Goal: Use online tool/utility: Utilize a website feature to perform a specific function

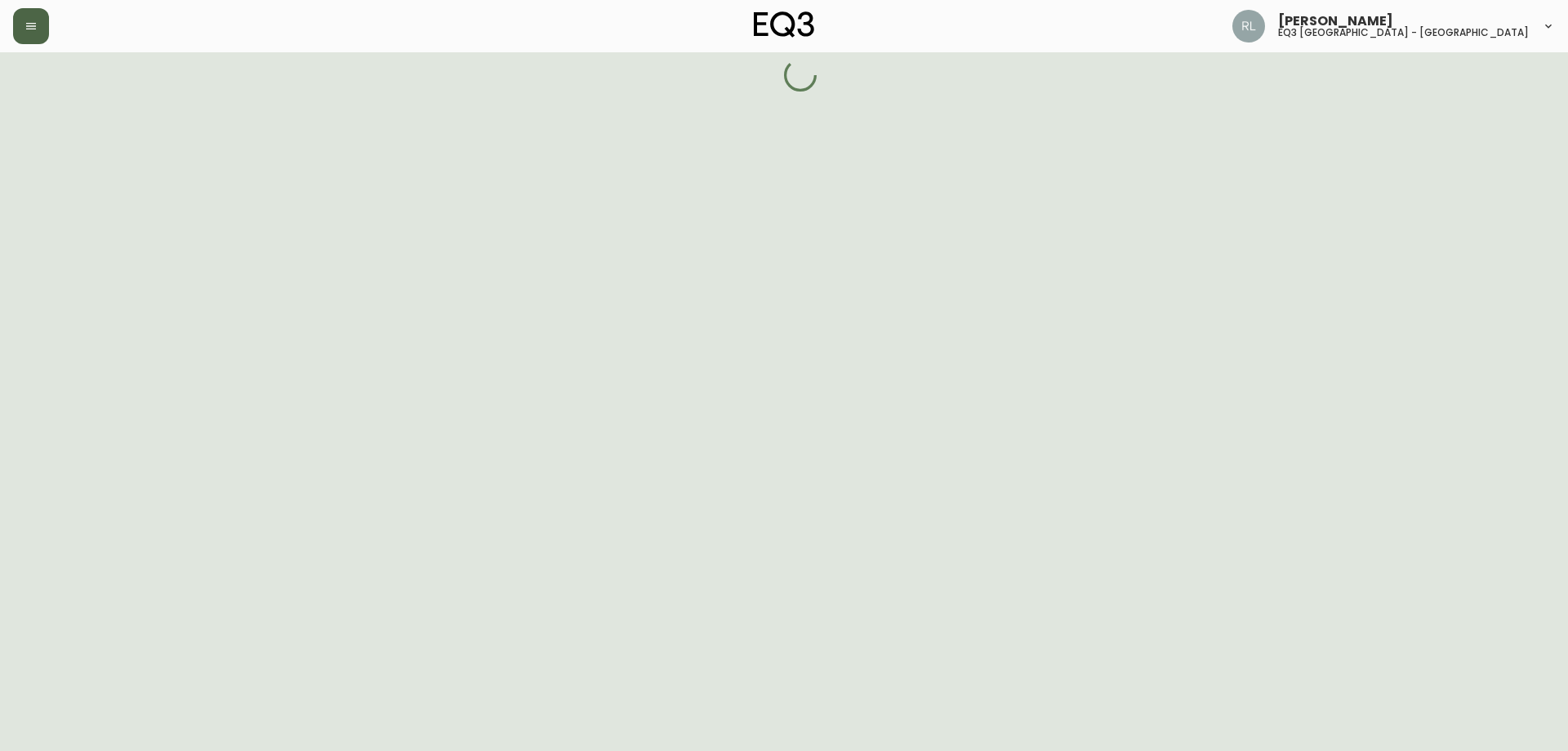
click at [21, 25] on button "button" at bounding box center [31, 26] width 36 height 36
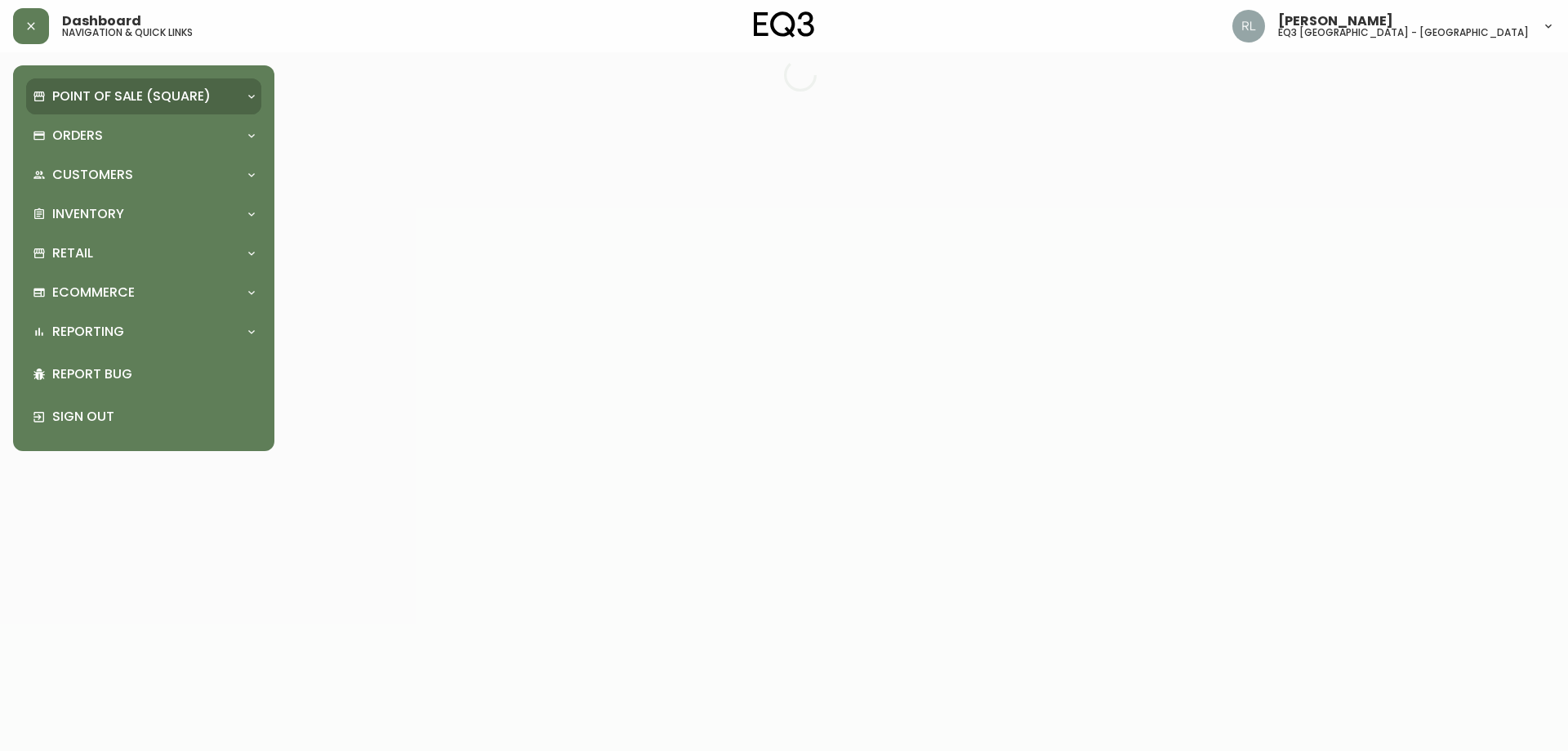
click at [66, 94] on p "Point of Sale (Square)" at bounding box center [131, 96] width 159 height 18
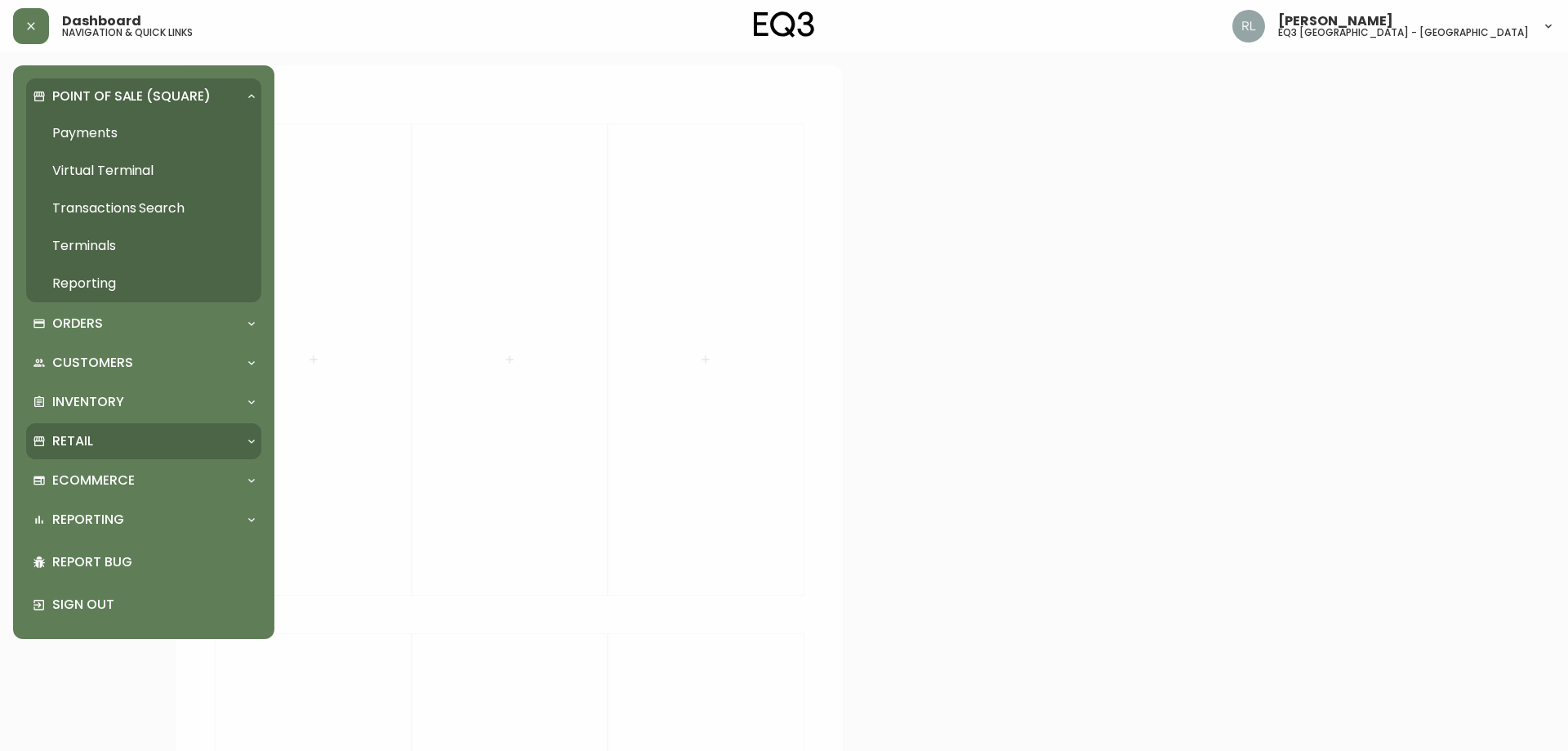
click at [91, 445] on p "Retail" at bounding box center [73, 440] width 41 height 18
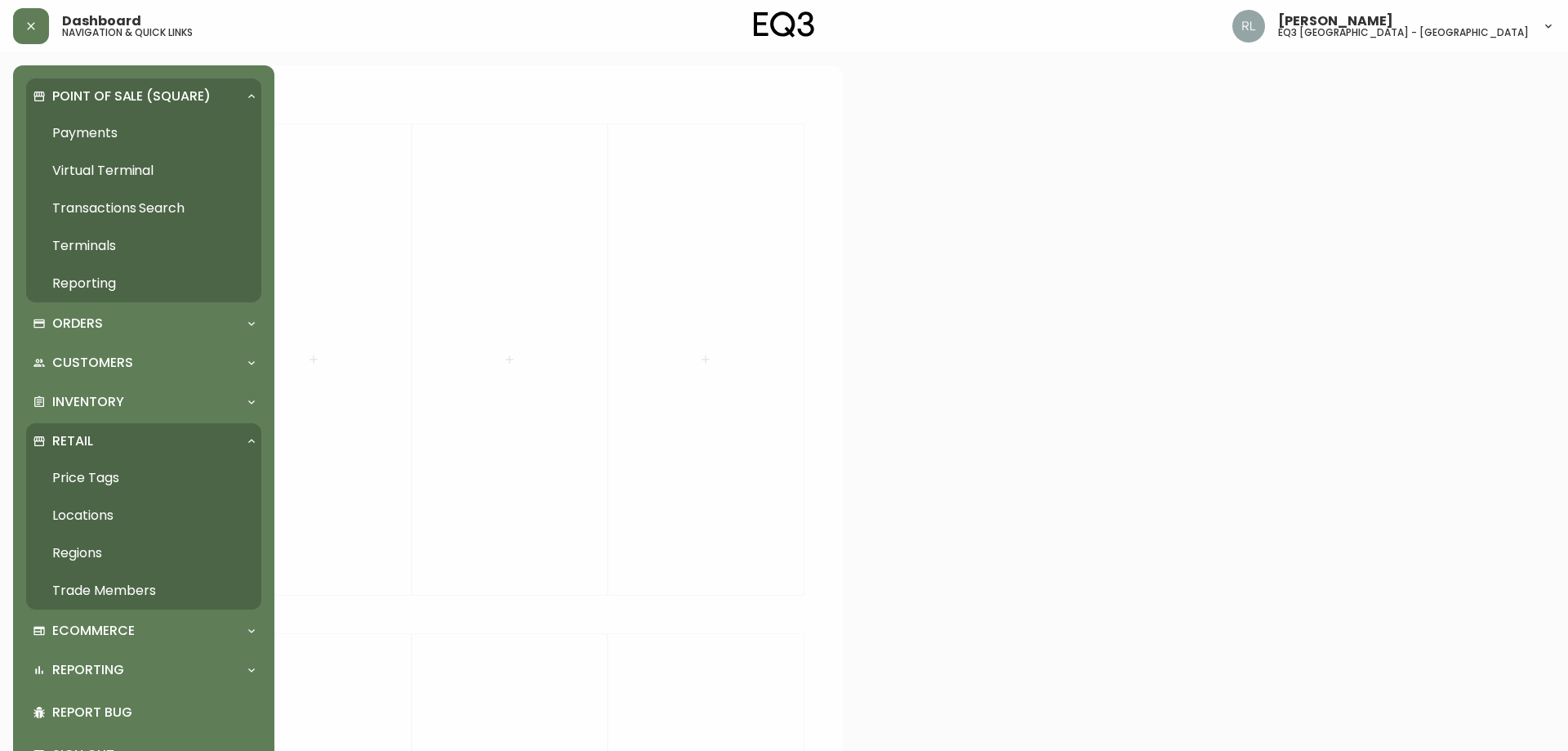
click at [92, 475] on link "Price Tags" at bounding box center [144, 478] width 235 height 38
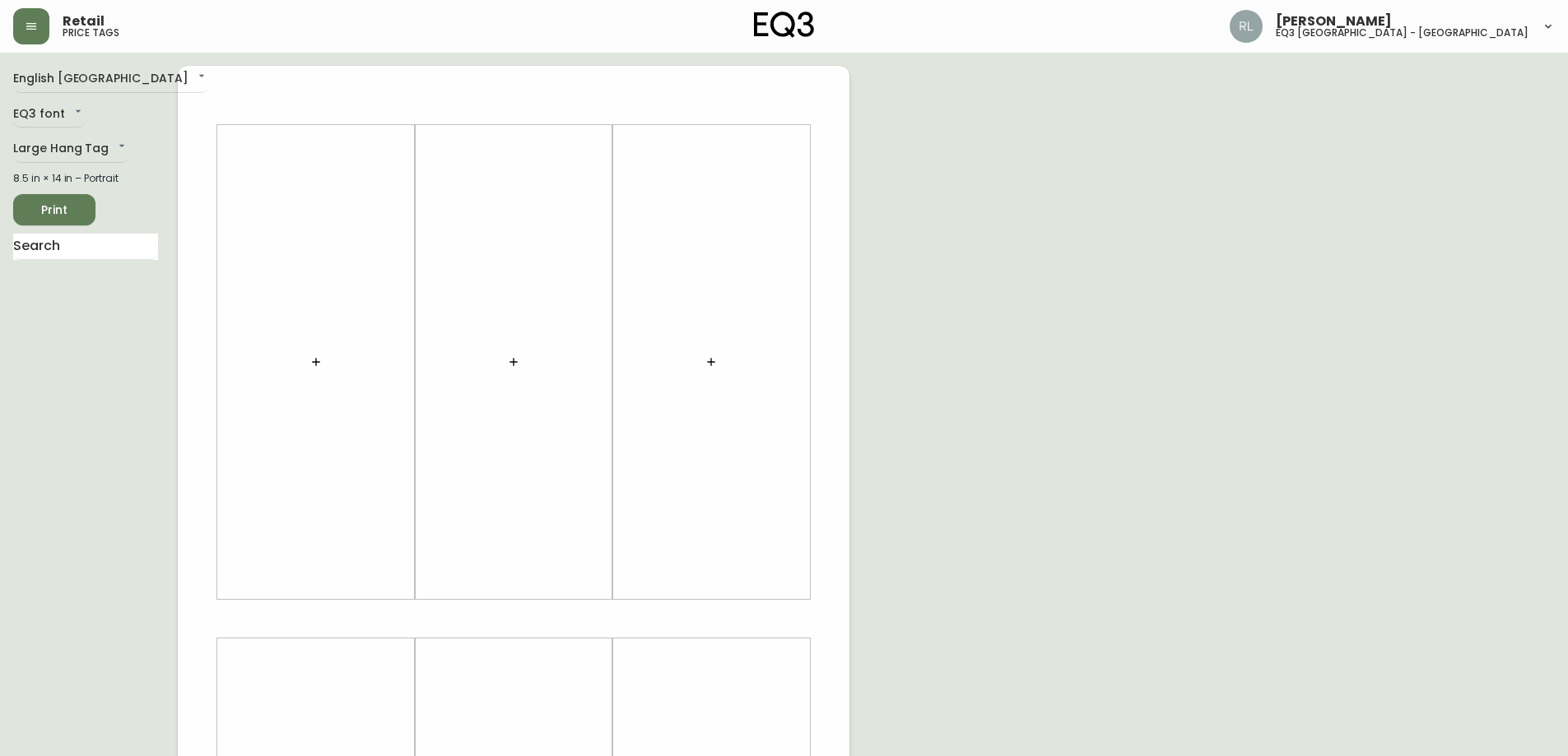
click at [54, 53] on main "English [GEOGRAPHIC_DATA] en_CA EQ3 font EQ3 Large Hang Tag large 8.5 in × 14 i…" at bounding box center [784, 612] width 1568 height 1119
click at [54, 72] on body "Retail price tags [PERSON_NAME] eq3 [GEOGRAPHIC_DATA] - [GEOGRAPHIC_DATA] Engli…" at bounding box center [784, 585] width 1568 height 1171
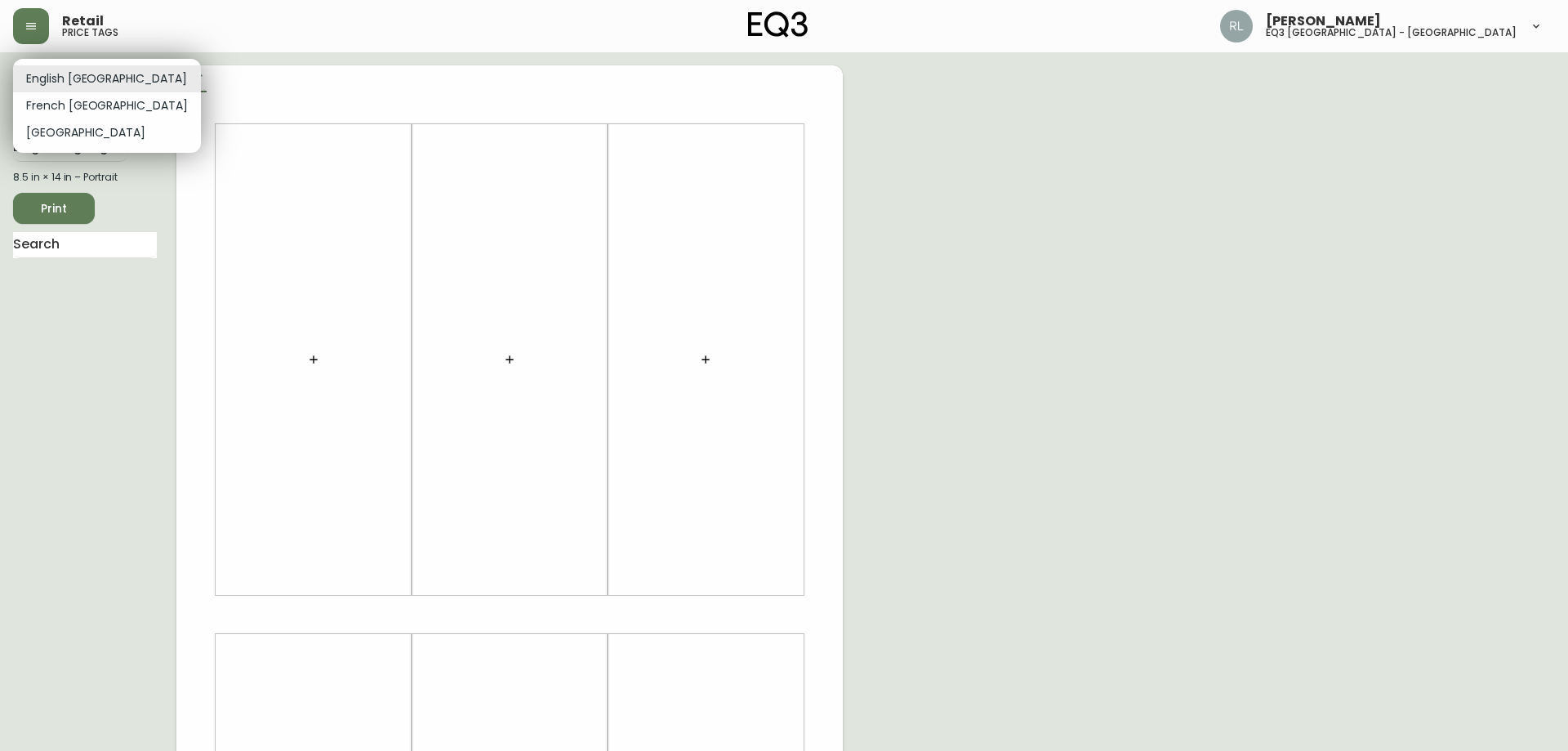
click at [66, 101] on li "French [GEOGRAPHIC_DATA]" at bounding box center [107, 106] width 188 height 27
type input "fr_CA"
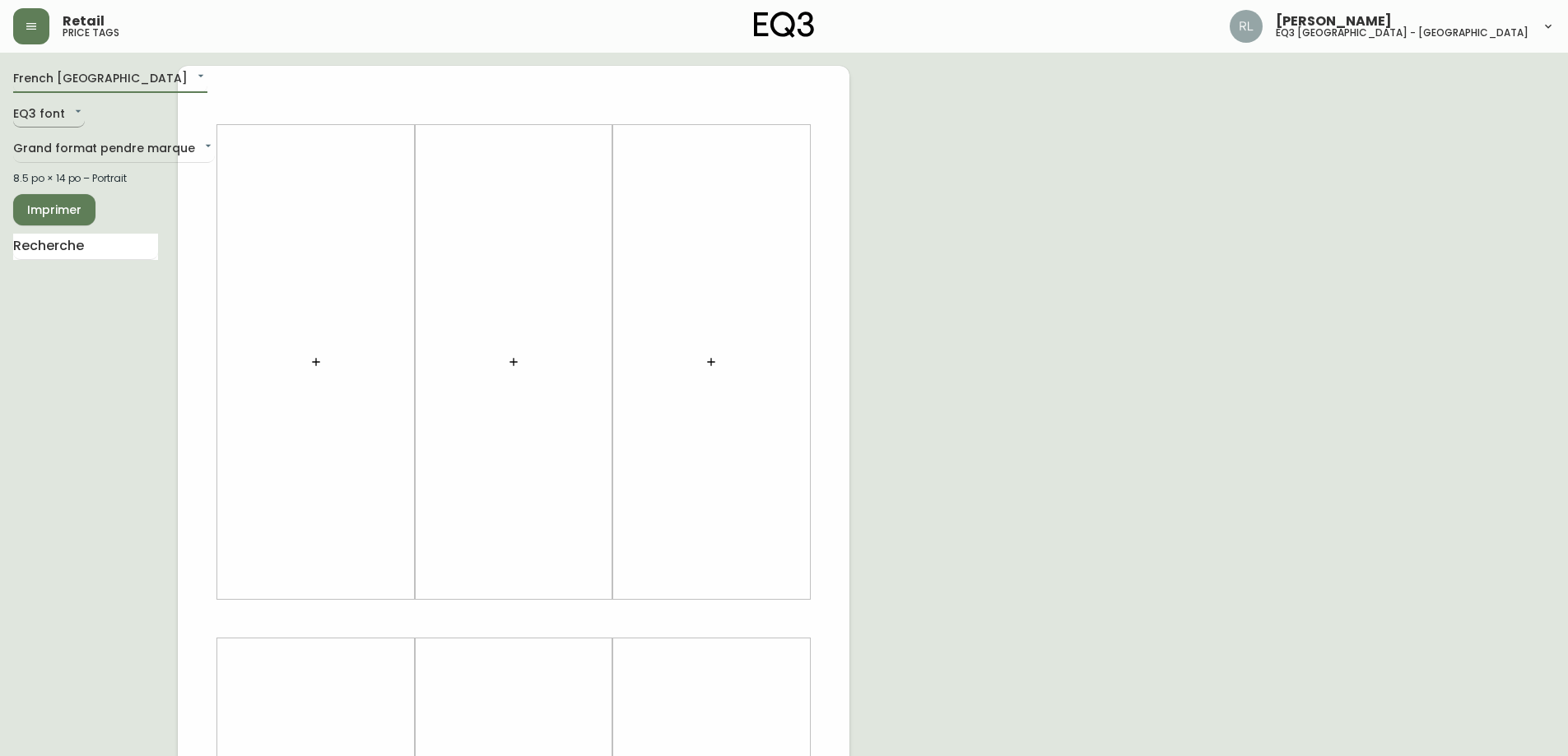
click at [56, 114] on body "Retail price tags [PERSON_NAME] eq3 [GEOGRAPHIC_DATA] - [GEOGRAPHIC_DATA] [GEOG…" at bounding box center [784, 585] width 1568 height 1171
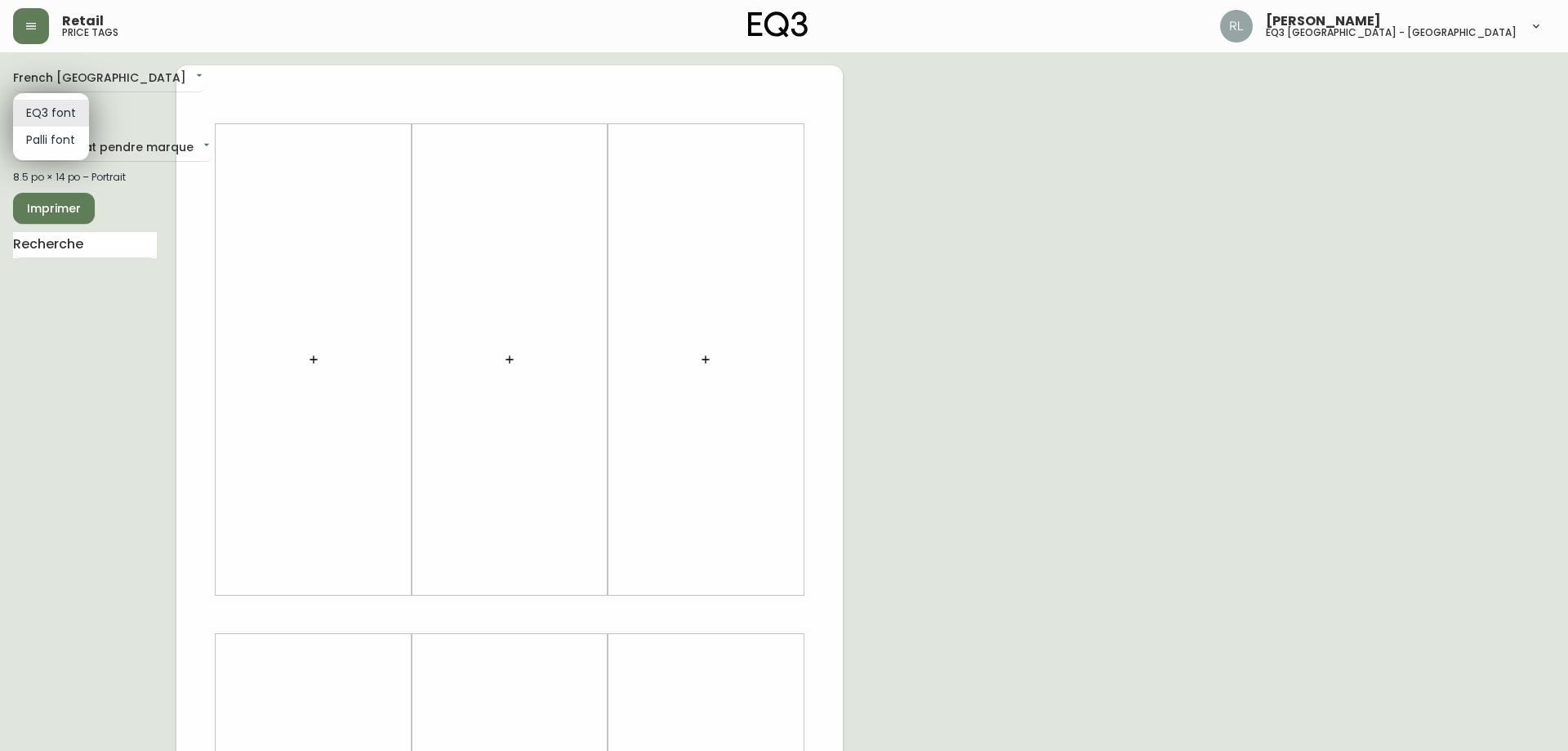
click at [131, 84] on div at bounding box center [784, 376] width 1568 height 751
click at [97, 151] on body "Retail price tags [PERSON_NAME] eq3 [GEOGRAPHIC_DATA] - [GEOGRAPHIC_DATA] [GEOG…" at bounding box center [784, 581] width 1568 height 1163
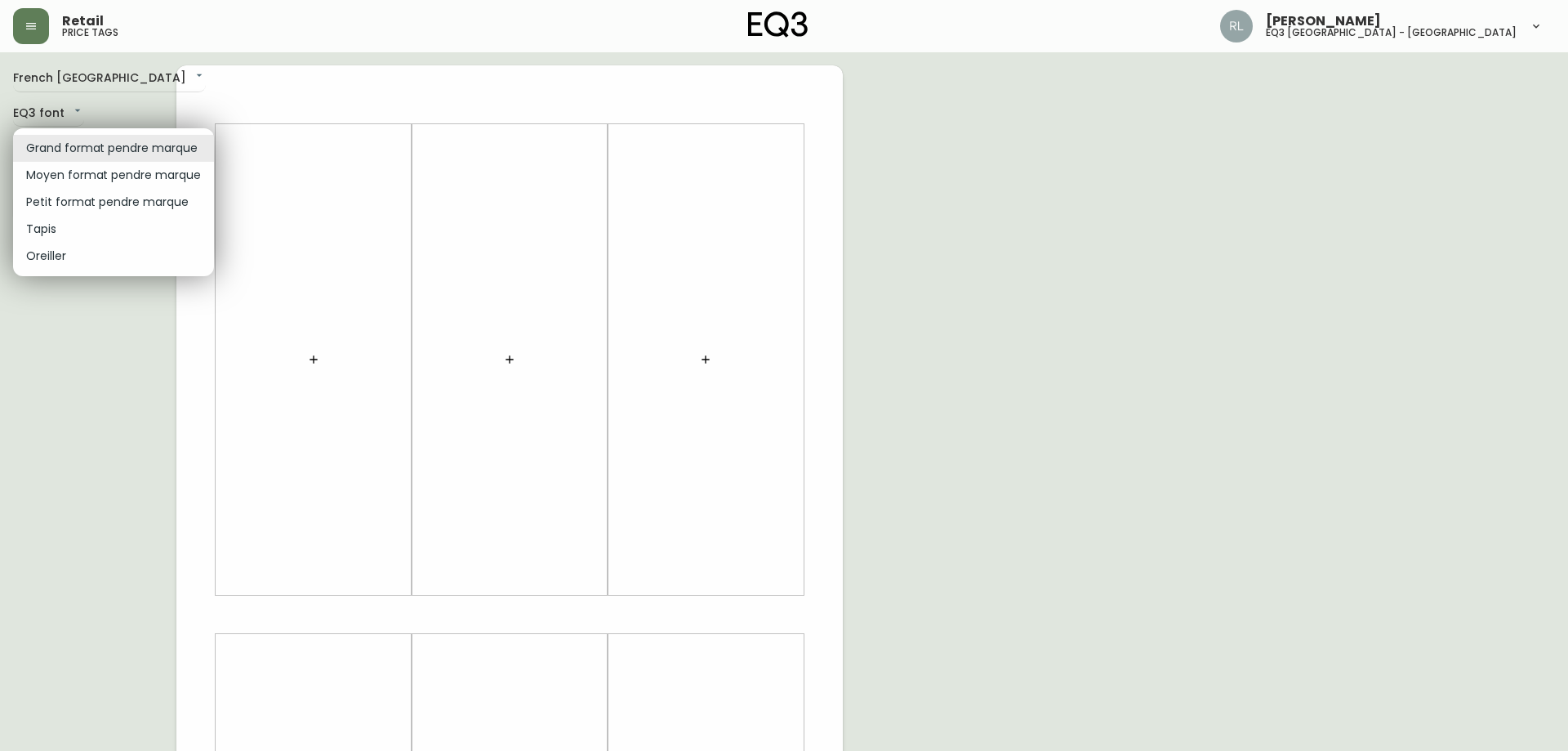
click at [78, 201] on li "Petit format pendre marque" at bounding box center [113, 202] width 201 height 27
type input "small"
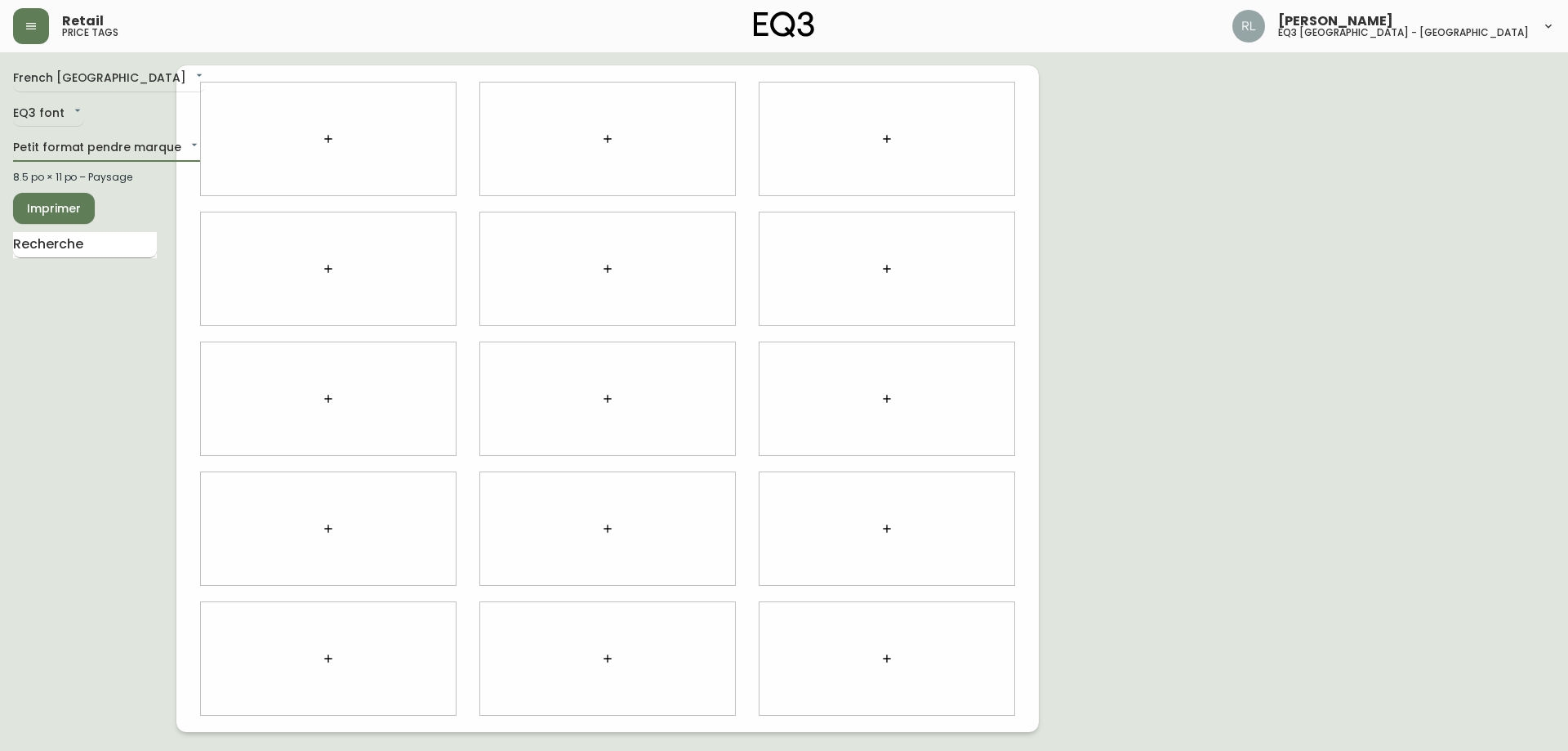
click at [60, 247] on input "text" at bounding box center [84, 245] width 144 height 26
click at [328, 399] on icon "button" at bounding box center [328, 398] width 8 height 8
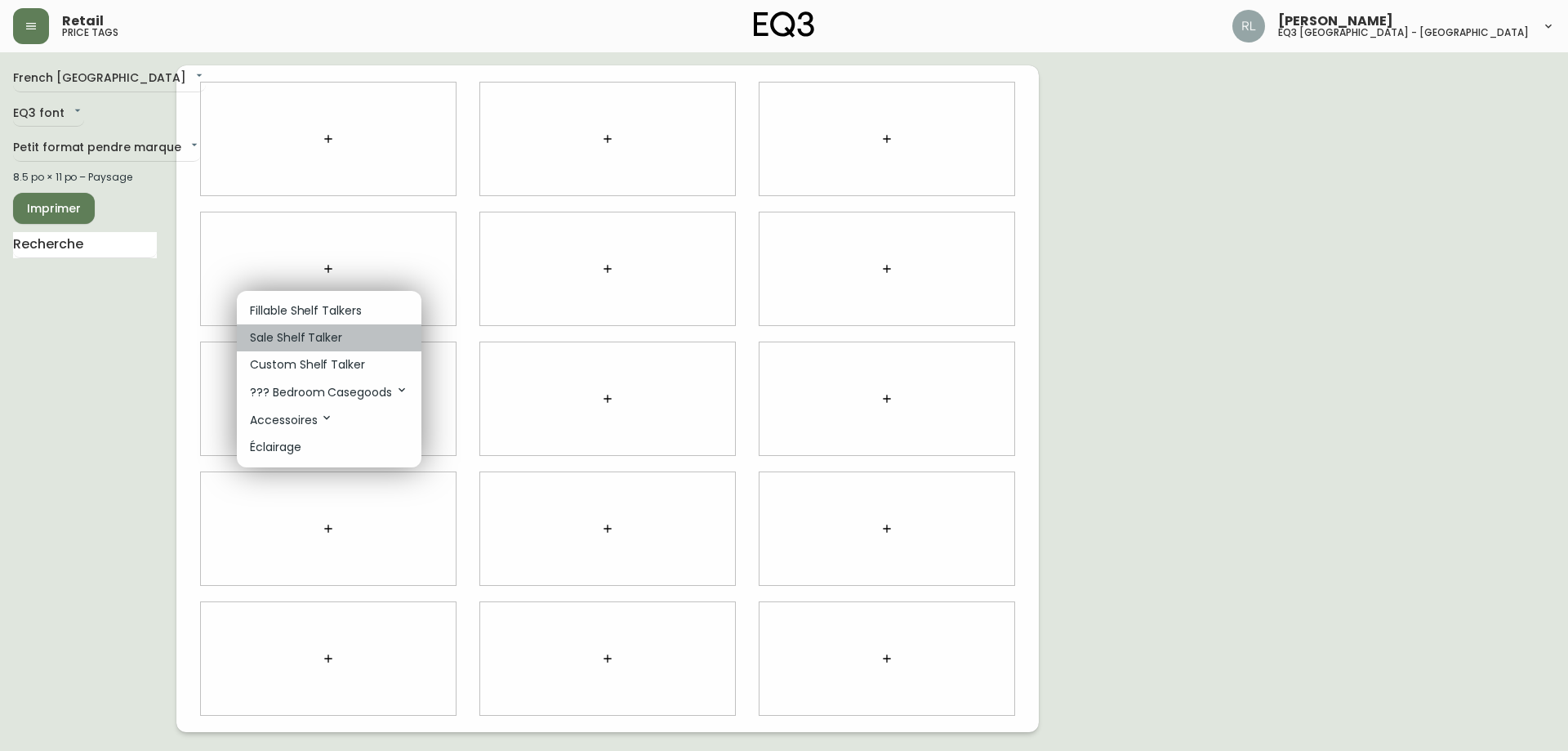
click at [324, 341] on p "Sale Shelf Talker" at bounding box center [296, 338] width 92 height 17
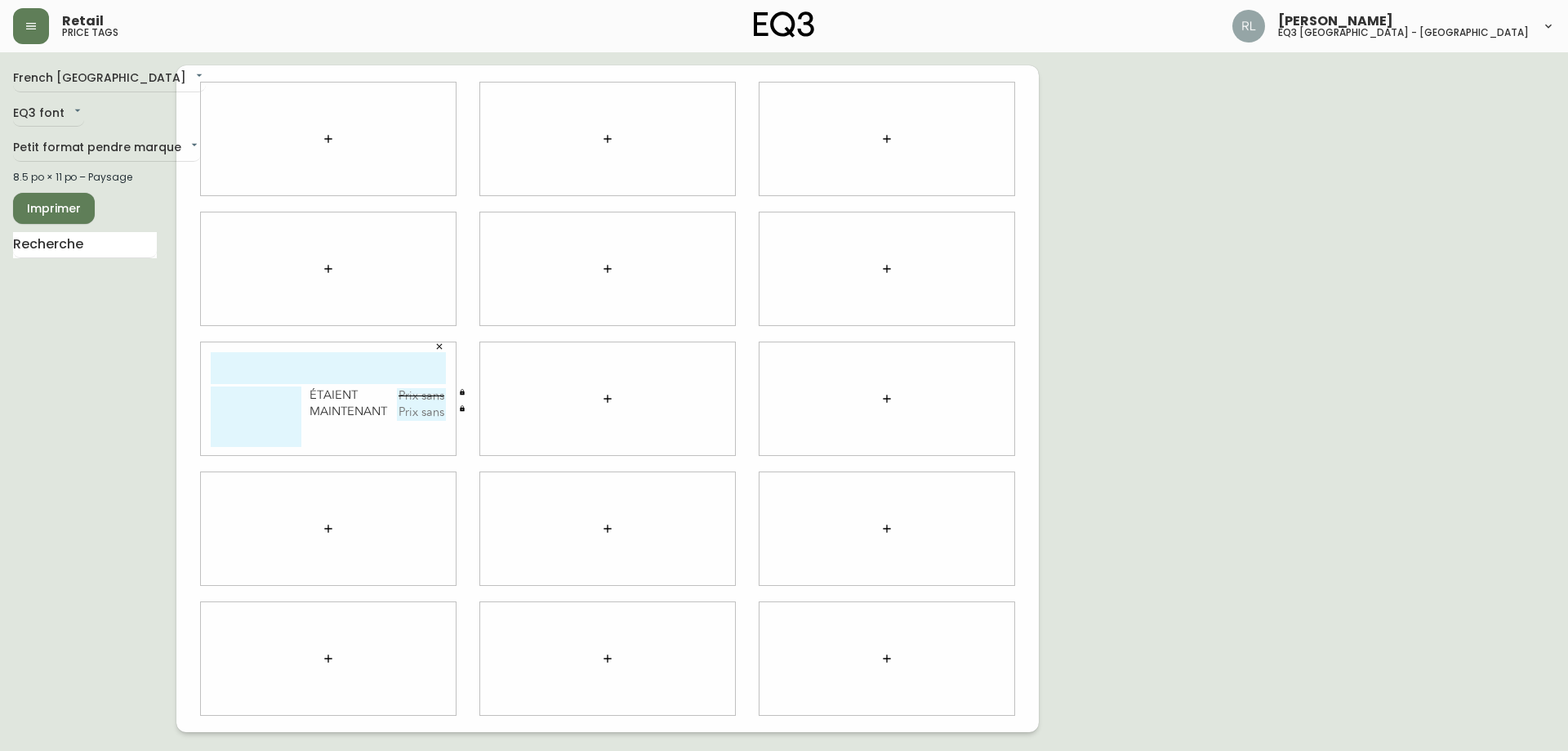
click at [600, 395] on button "button" at bounding box center [607, 399] width 32 height 32
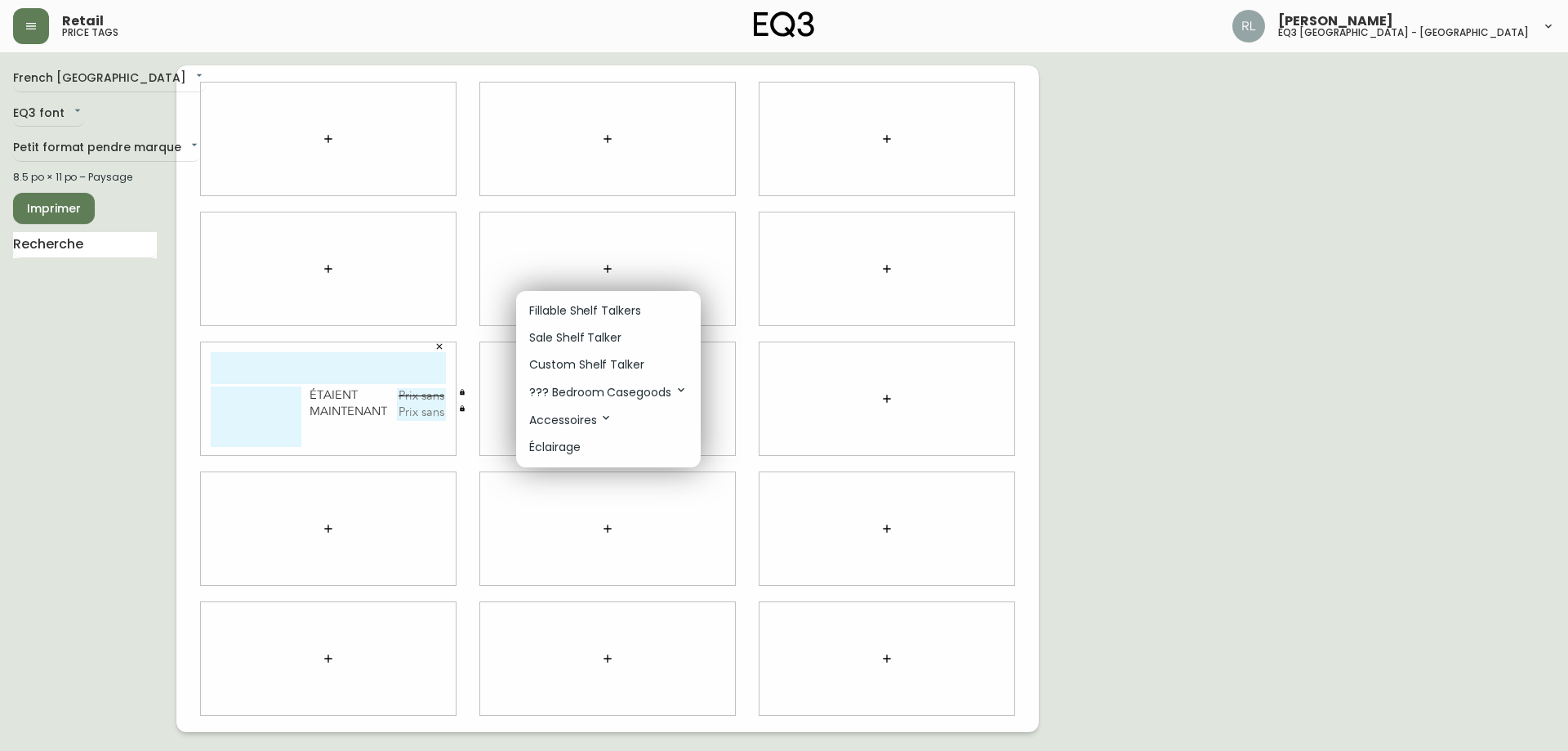
click at [587, 337] on p "Sale Shelf Talker" at bounding box center [575, 338] width 92 height 17
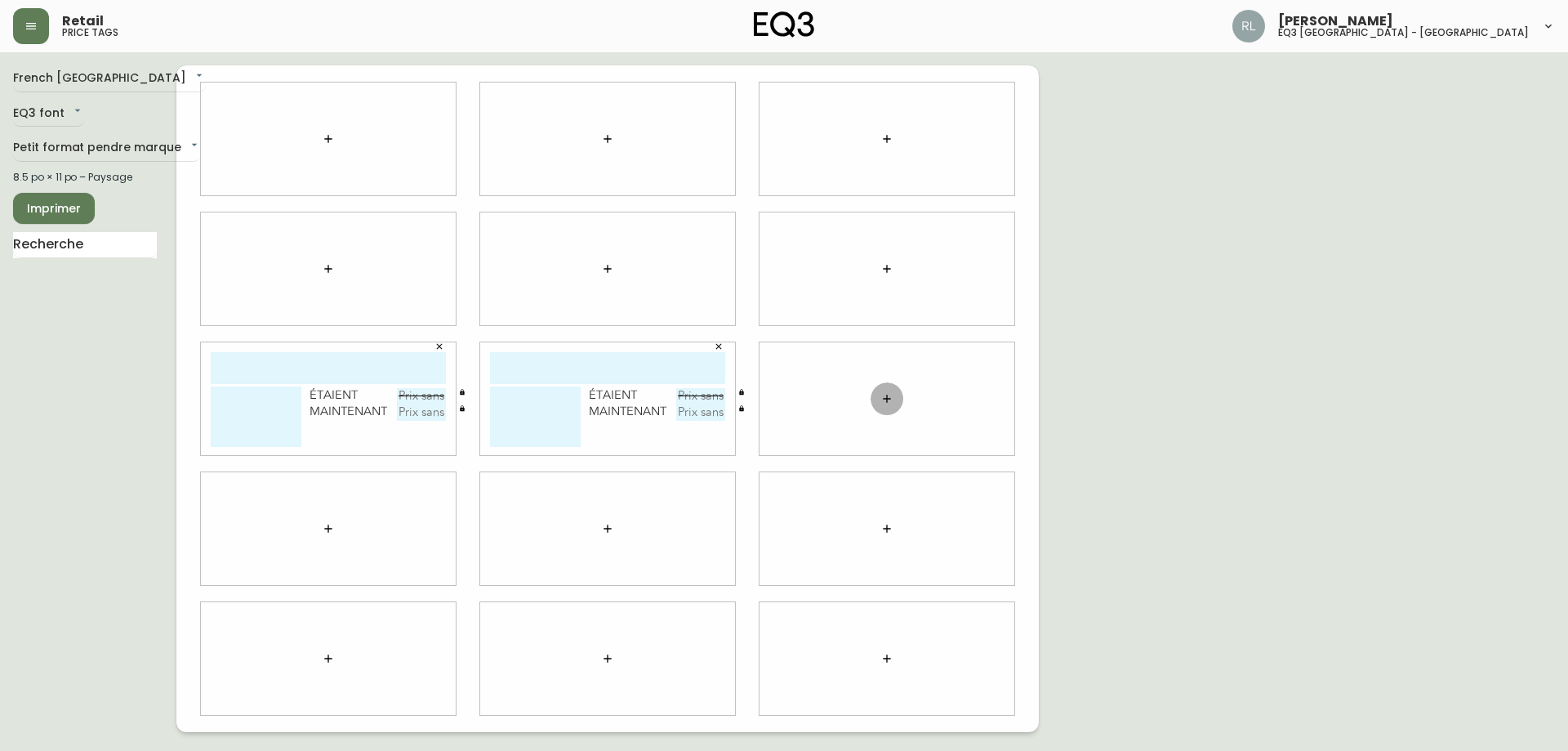
click at [886, 401] on icon "button" at bounding box center [886, 399] width 13 height 13
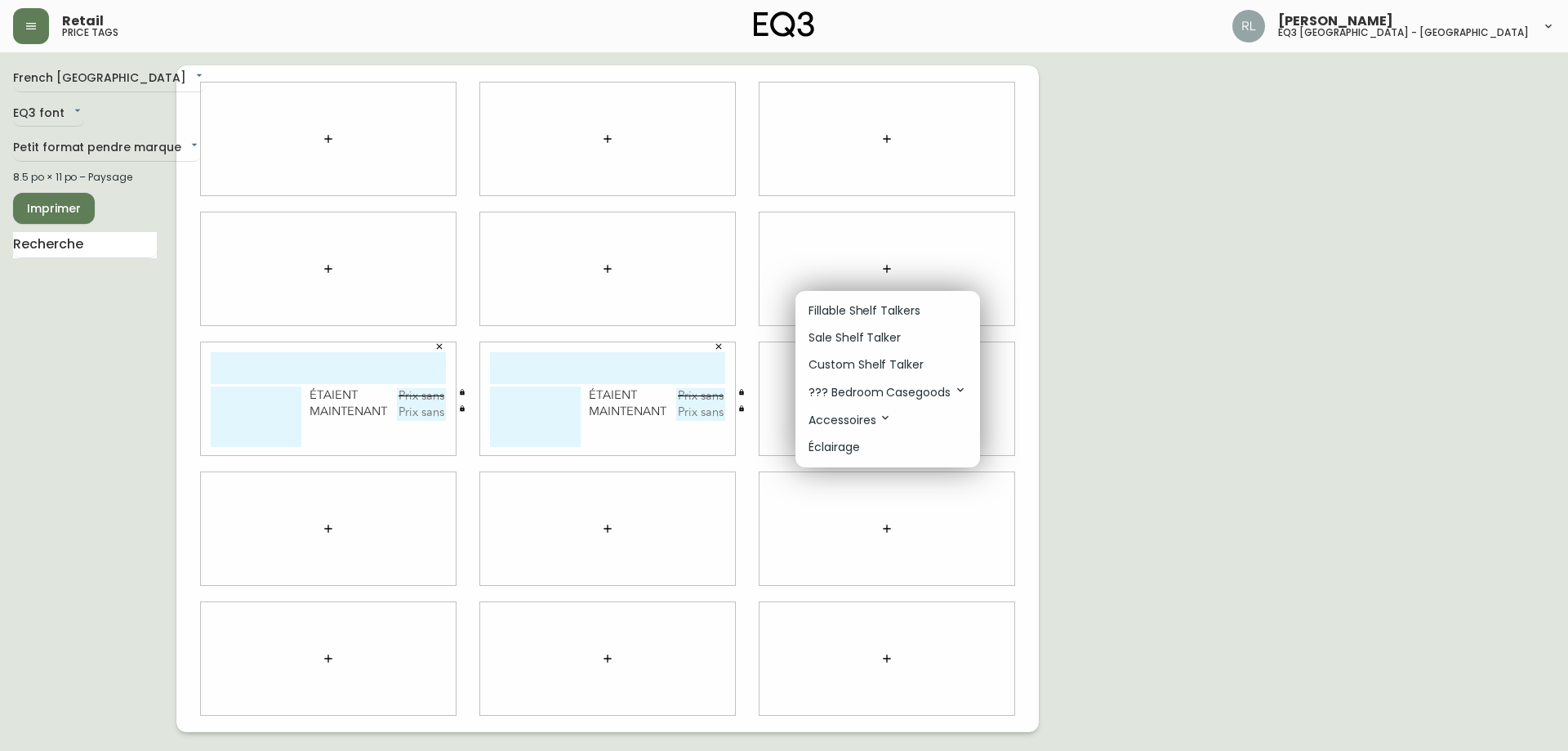
click at [872, 330] on p "Sale Shelf Talker" at bounding box center [855, 338] width 92 height 17
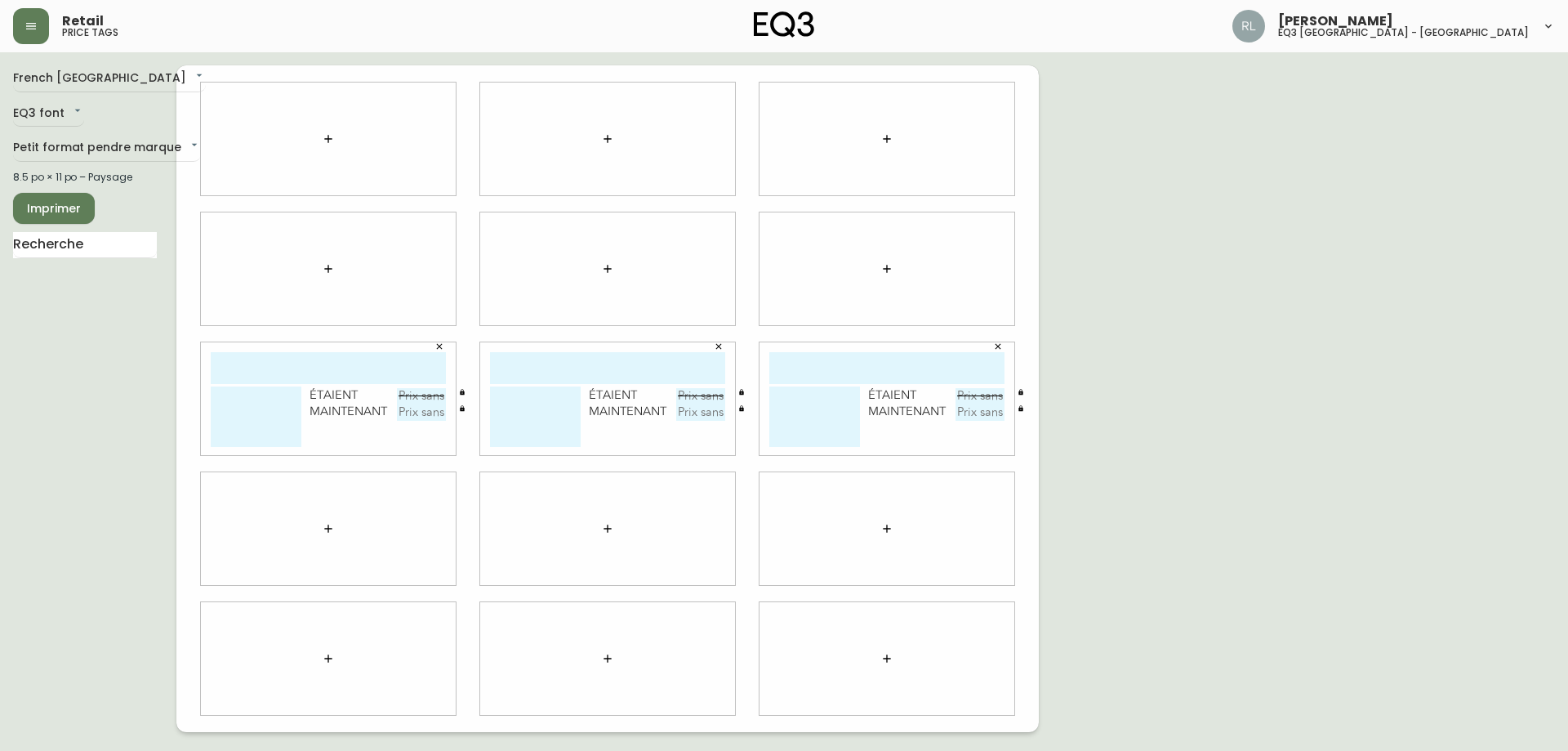
click at [234, 413] on textarea at bounding box center [256, 416] width 90 height 61
paste textarea "[PHONE_NUMBER]"
click at [288, 430] on textarea "[PHONE_NUMBER] [PHONE_NUMBER]" at bounding box center [256, 416] width 90 height 61
drag, startPoint x: 256, startPoint y: 395, endPoint x: 218, endPoint y: 393, distance: 38.1
click at [206, 389] on div "[PHONE_NUMBER] [PHONE_NUMBER] étaient maintenant" at bounding box center [328, 399] width 255 height 113
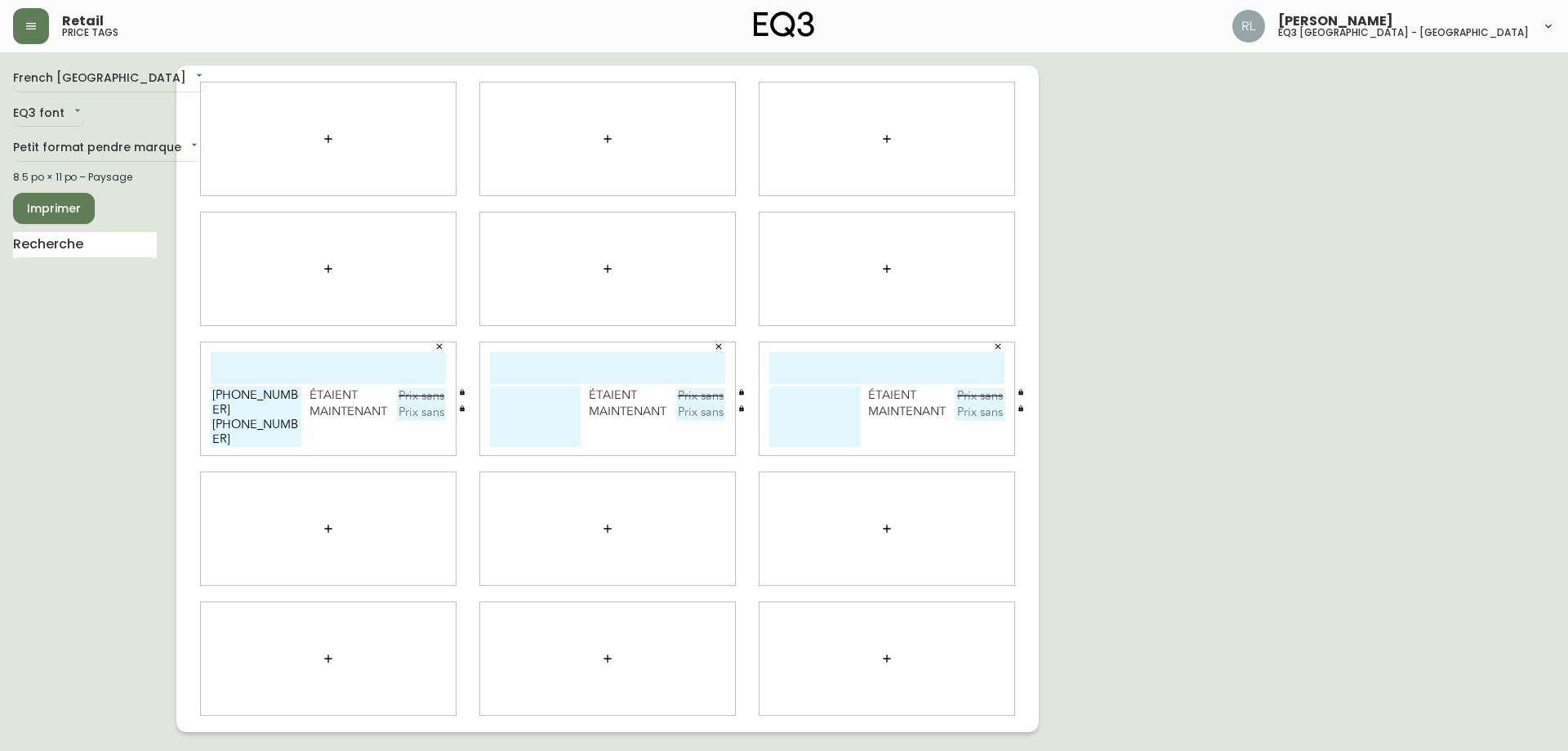
type textarea "[PHONE_NUMBER] [PHONE_NUMBER]"
click at [509, 412] on textarea at bounding box center [535, 416] width 90 height 61
paste textarea "[PHONE_NUMBER] [PHONE_NUMBER]"
type textarea "[PHONE_NUMBER] [PHONE_NUMBER]"
click at [800, 414] on textarea at bounding box center [815, 416] width 90 height 61
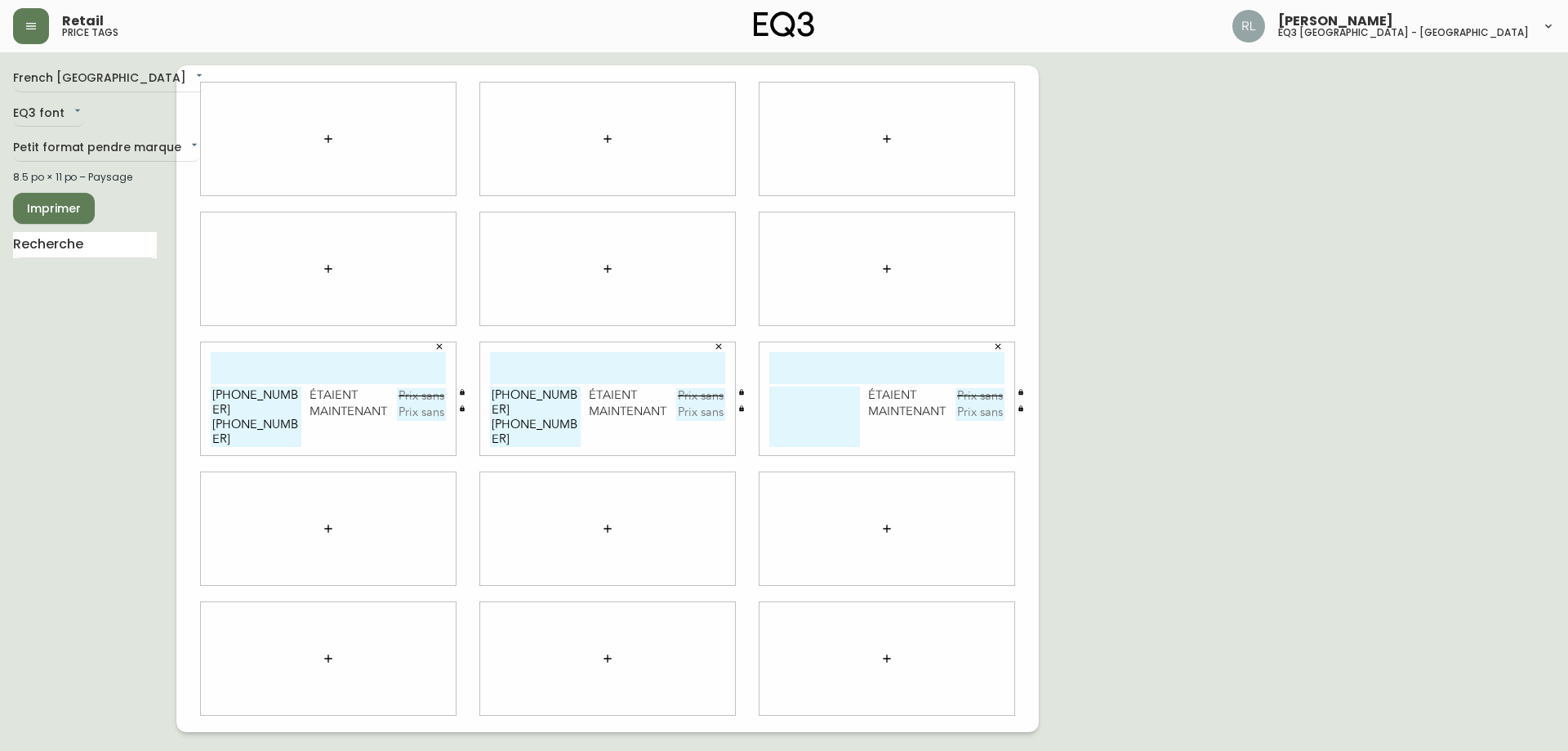
paste textarea "[PHONE_NUMBER] [PHONE_NUMBER]"
type textarea "[PHONE_NUMBER] [PHONE_NUMBER]"
click at [418, 391] on input "text" at bounding box center [421, 396] width 49 height 16
type input "140$"
type input "7$"
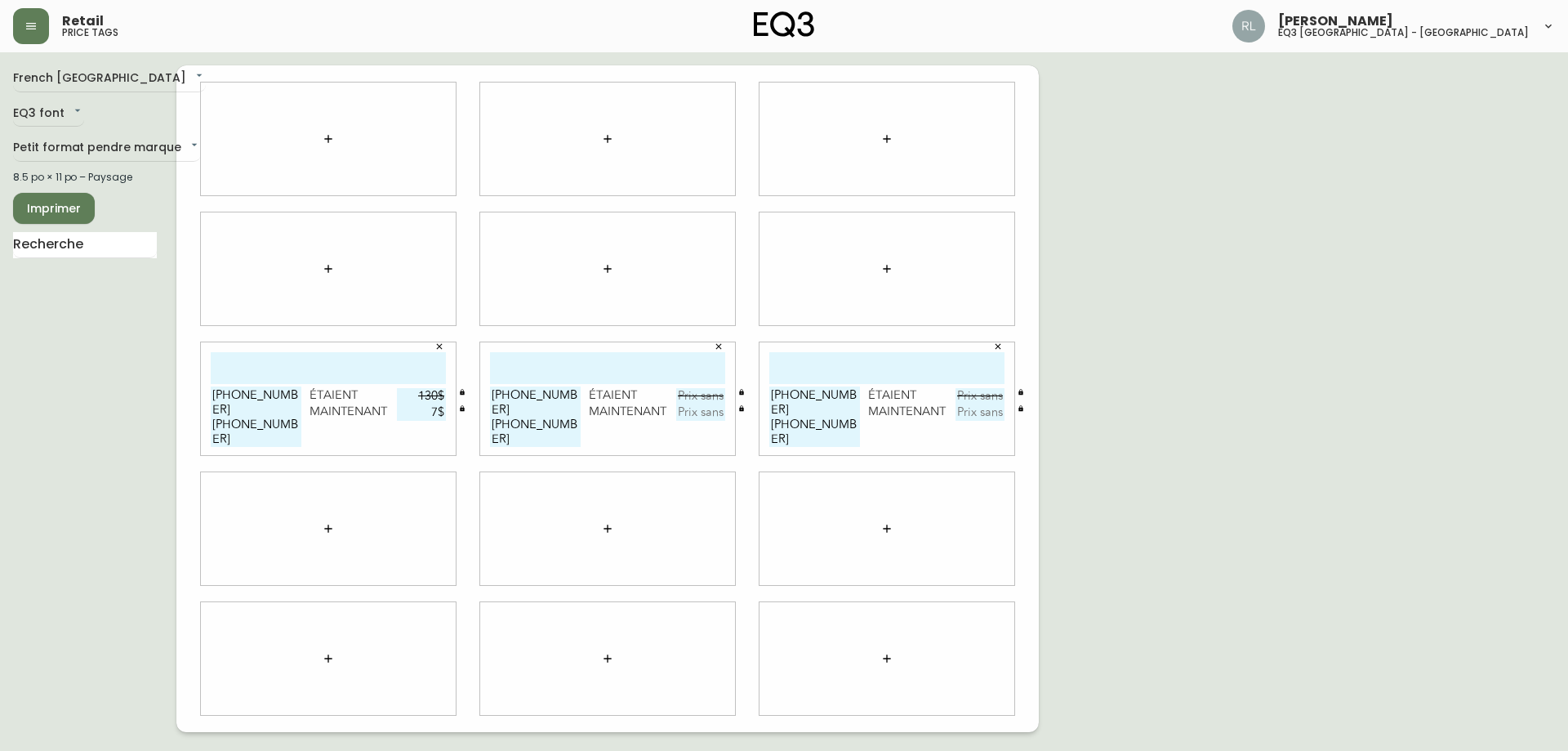
type input "130$"
type input "65$"
click at [699, 394] on input "text" at bounding box center [700, 396] width 49 height 16
type input "130$"
type input "65$"
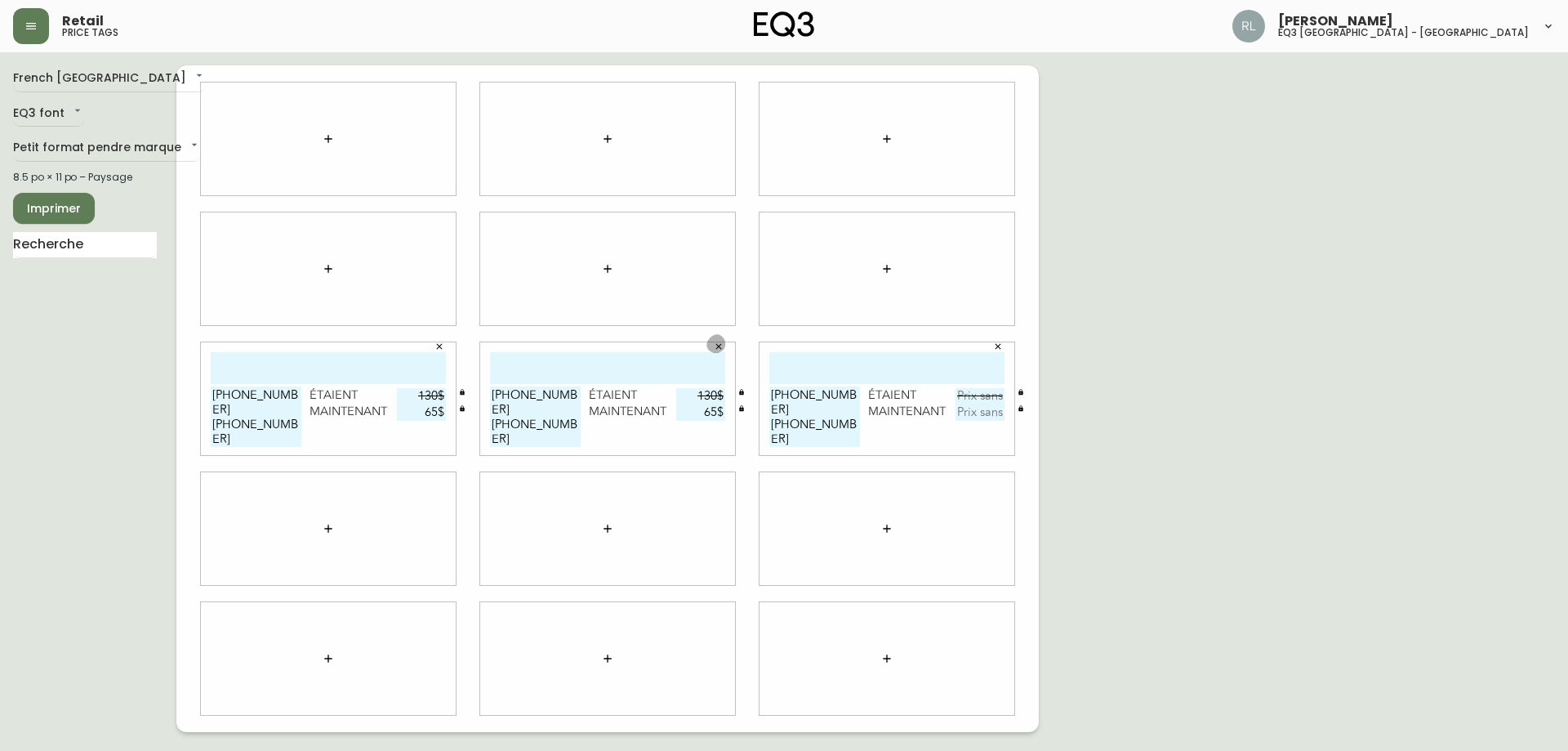
click at [330, 360] on input "text" at bounding box center [328, 368] width 235 height 32
type input "CUSTOM + DOME"
click at [382, 272] on div at bounding box center [328, 269] width 255 height 113
drag, startPoint x: 424, startPoint y: 360, endPoint x: 0, endPoint y: 335, distance: 424.7
click at [0, 340] on main "French Canada fr_CA EQ3 font EQ3 Petit format pendre marque small 8.5 po × 11 p…" at bounding box center [784, 392] width 1568 height 680
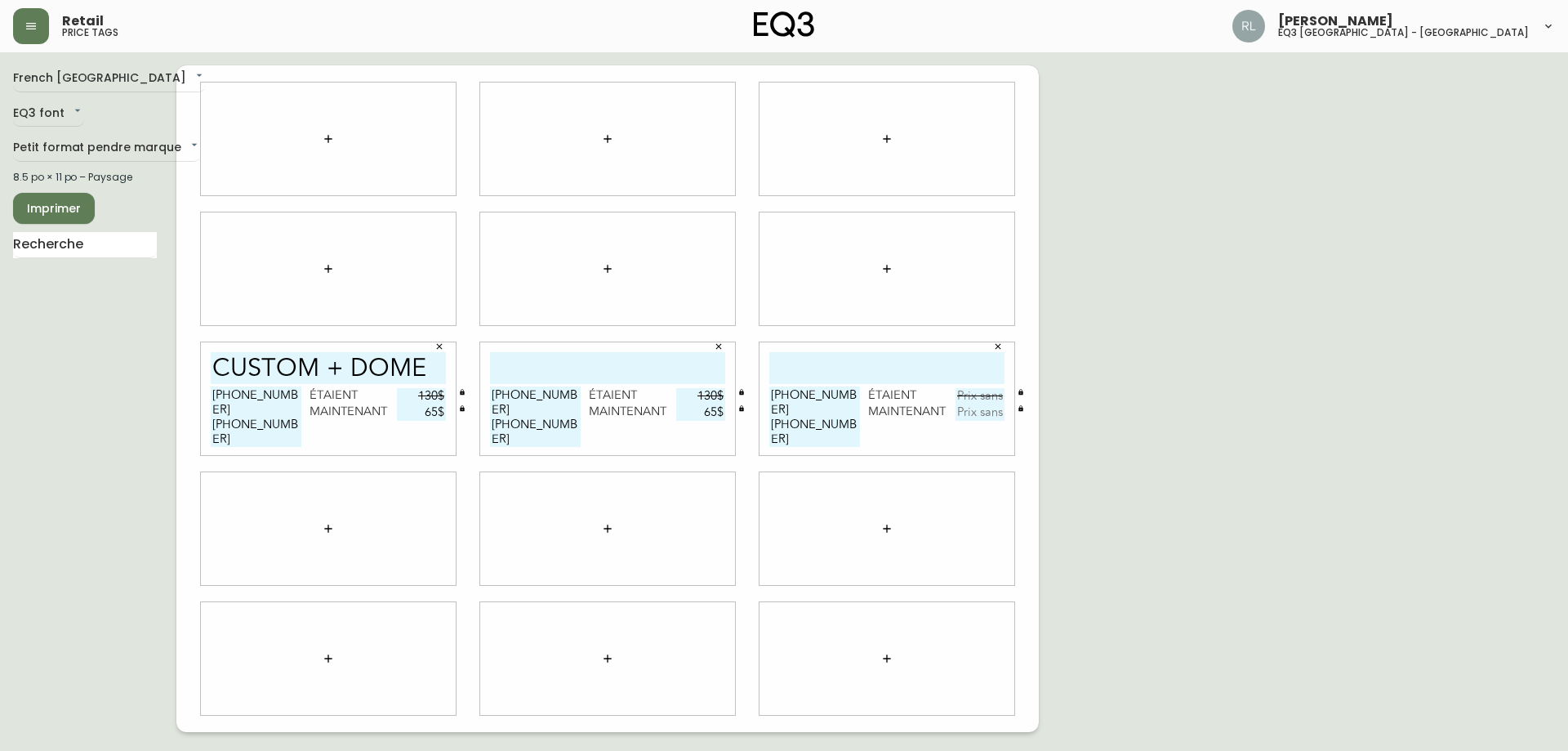
drag, startPoint x: 531, startPoint y: 363, endPoint x: 622, endPoint y: 380, distance: 92.6
click at [531, 363] on input "text" at bounding box center [607, 368] width 235 height 32
paste input "CUSTOM + DOME"
type input "CUSTOM + DOME"
click at [833, 364] on input "text" at bounding box center [887, 368] width 235 height 32
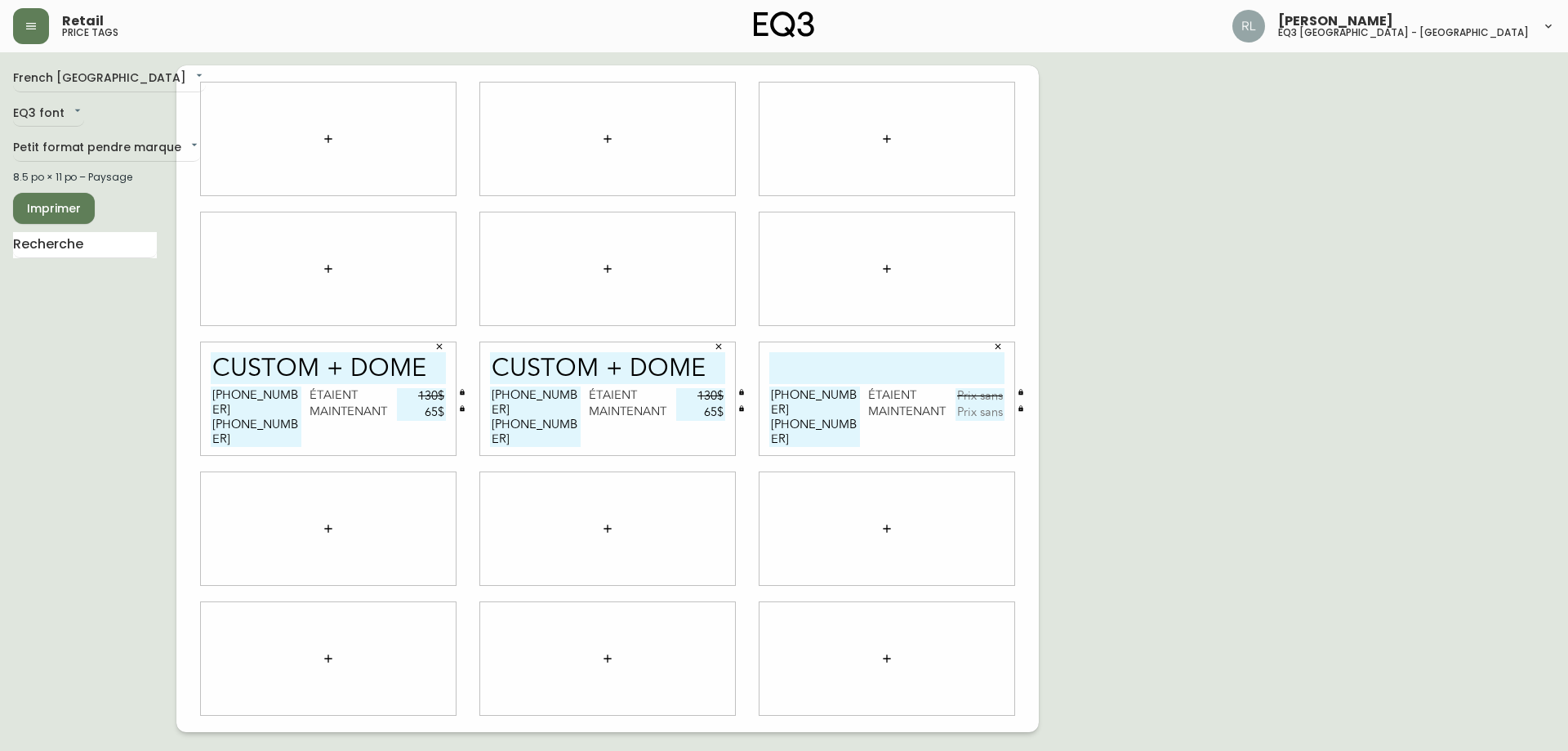
paste input "CUSTOM + DOME"
type input "CUSTOM + DOME"
click at [966, 396] on input "text" at bounding box center [979, 396] width 49 height 16
type input "130$"
type input "62$"
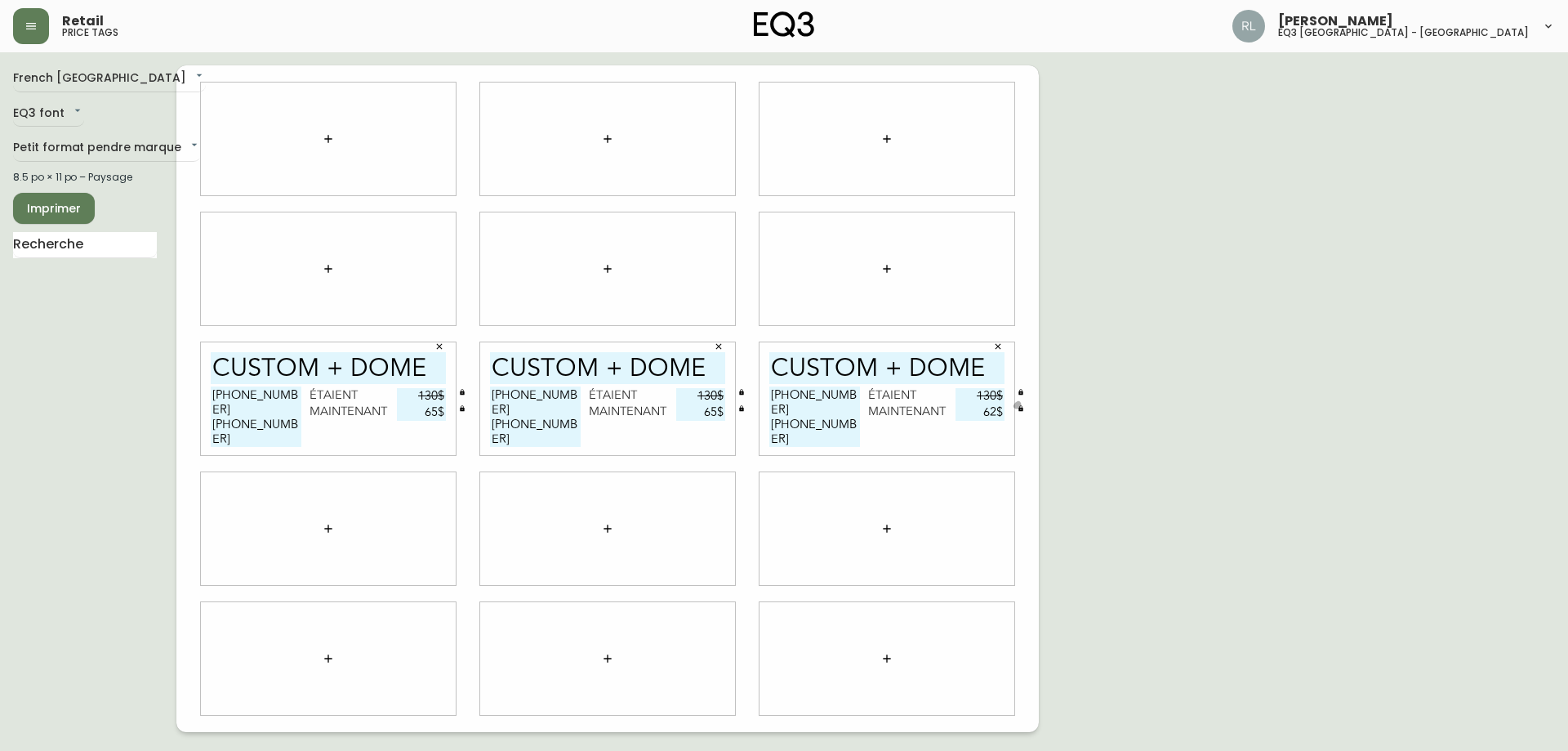
click at [71, 202] on span "Imprimer" at bounding box center [54, 209] width 55 height 20
click at [997, 410] on input "62$" at bounding box center [979, 412] width 49 height 16
type input "65$"
drag, startPoint x: 990, startPoint y: 362, endPoint x: 390, endPoint y: 333, distance: 600.7
click at [390, 333] on div "CUSTOM + DOME [PHONE_NUMBER] [PHONE_NUMBER] étaient 130$ maintenant 65$ CUSTOM …" at bounding box center [607, 399] width 862 height 667
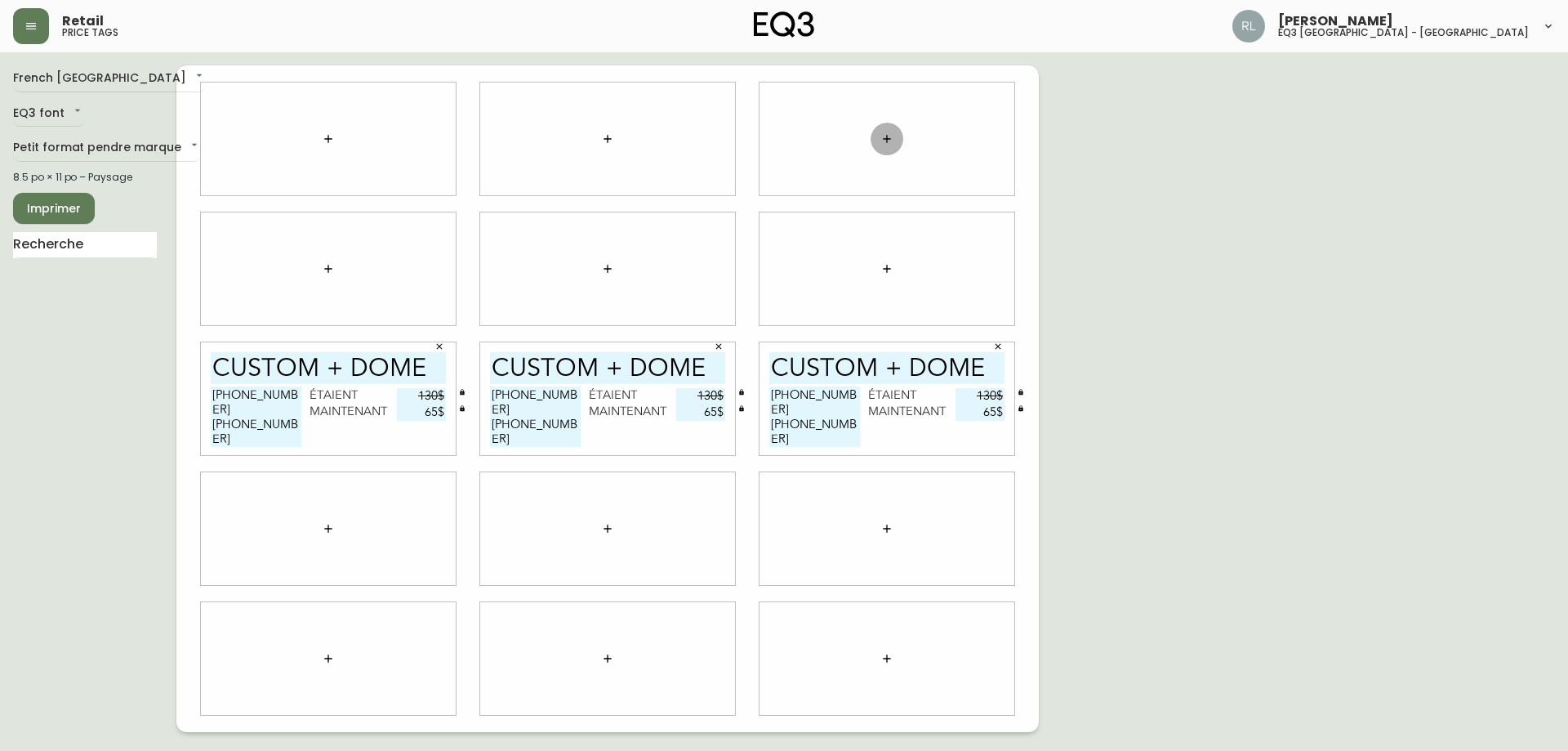
click at [893, 139] on button "button" at bounding box center [887, 139] width 32 height 32
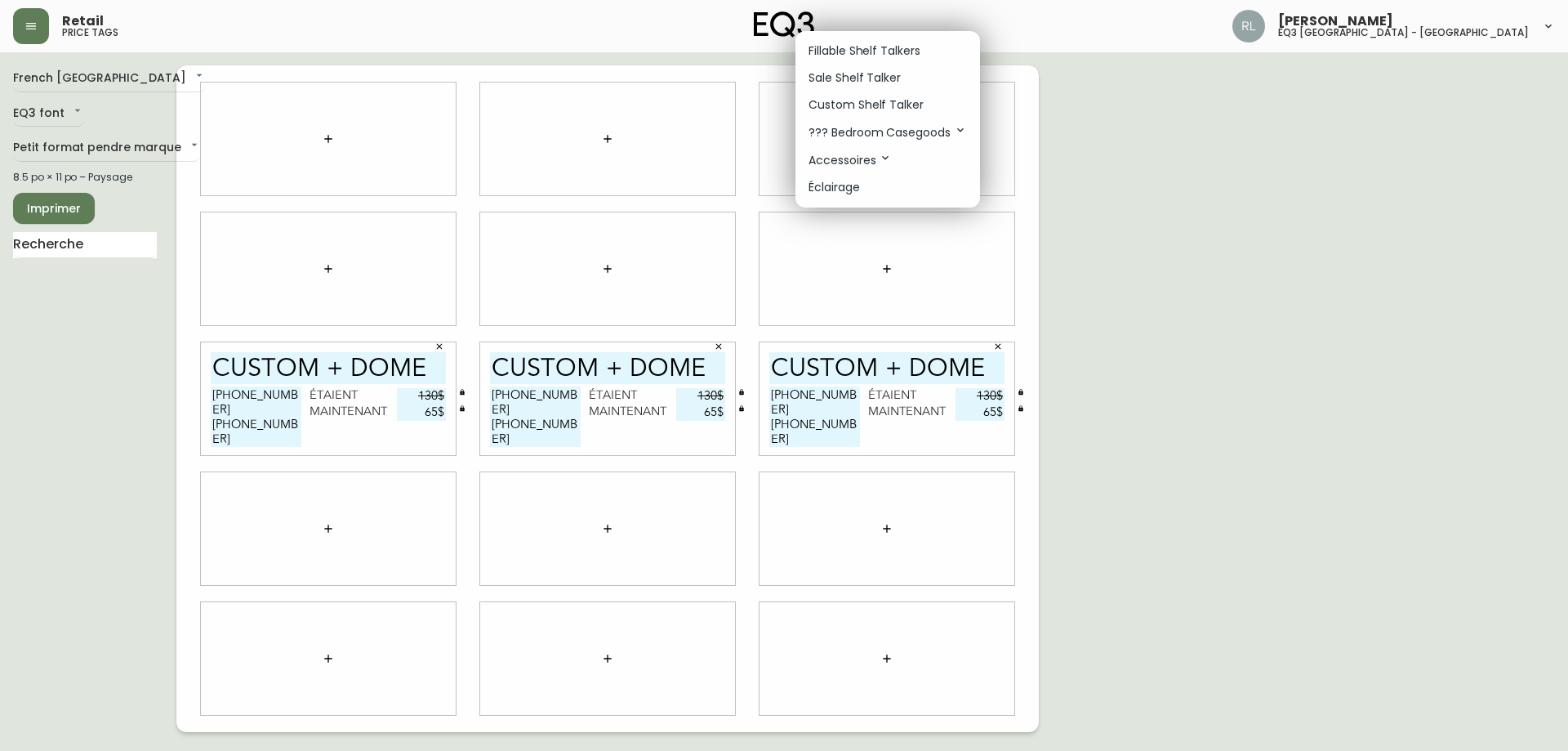
click at [884, 52] on p "Fillable Shelf Talkers" at bounding box center [864, 51] width 112 height 17
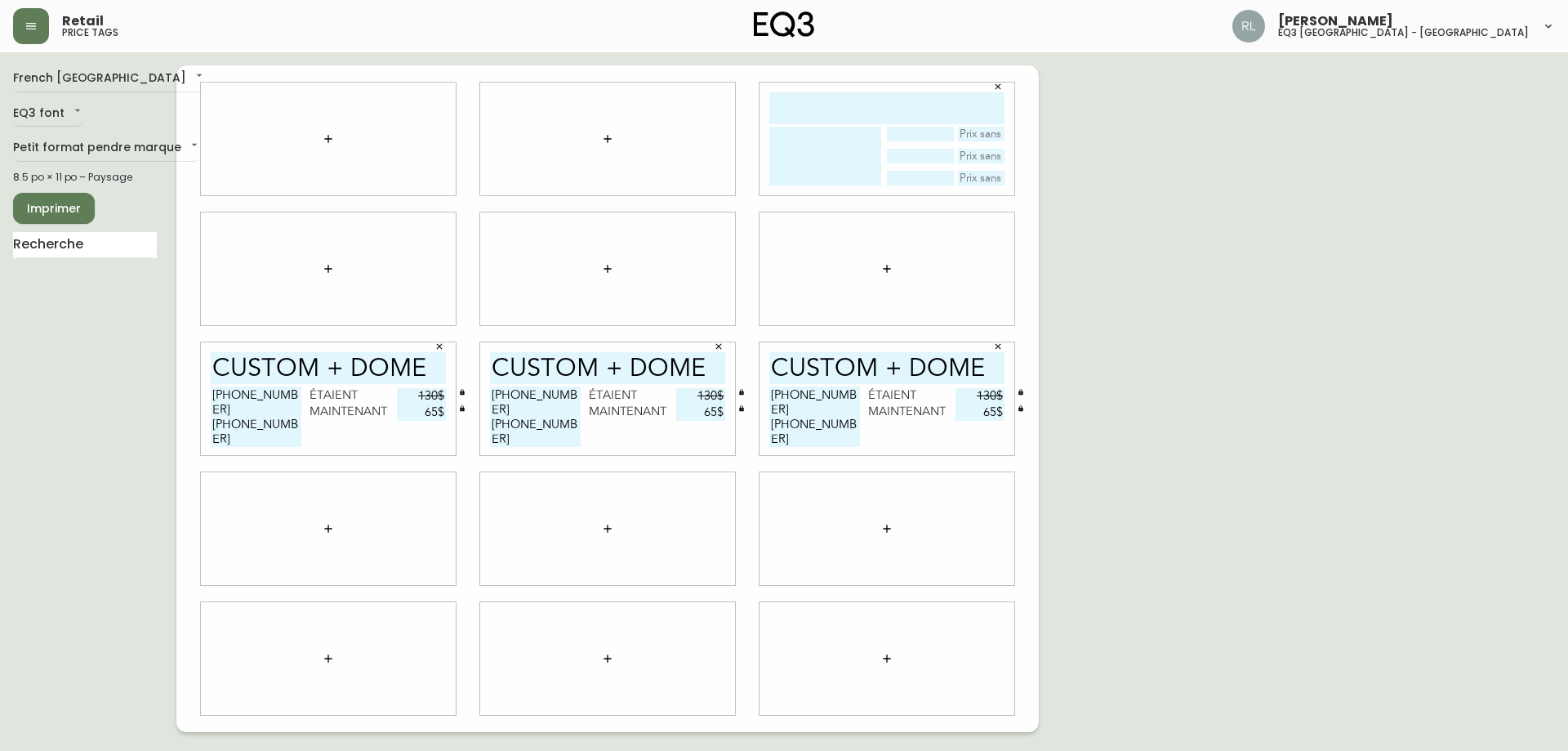
click at [861, 101] on input "text" at bounding box center [887, 108] width 235 height 32
click at [990, 85] on button "button" at bounding box center [998, 86] width 25 height 25
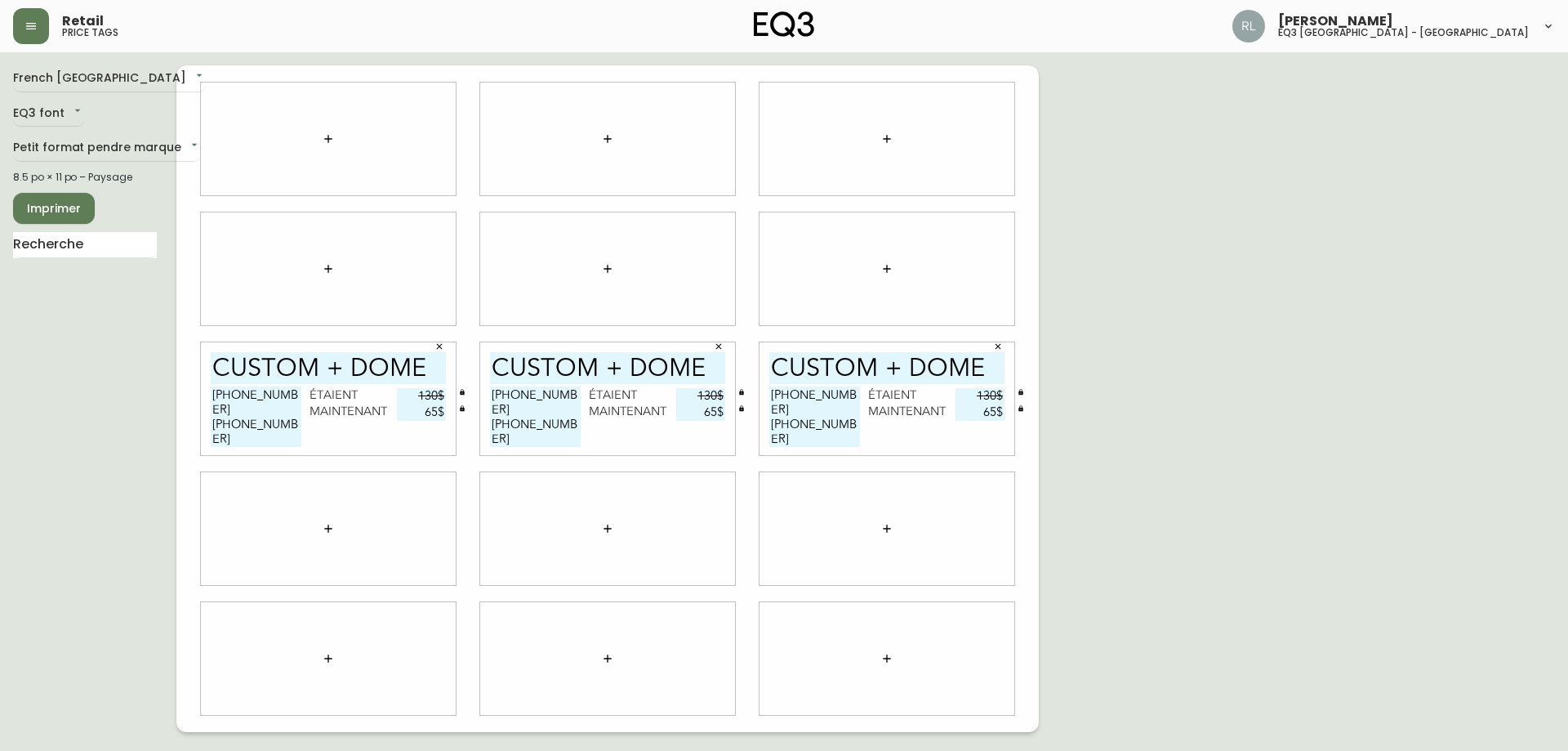
click at [880, 134] on icon "button" at bounding box center [886, 138] width 13 height 13
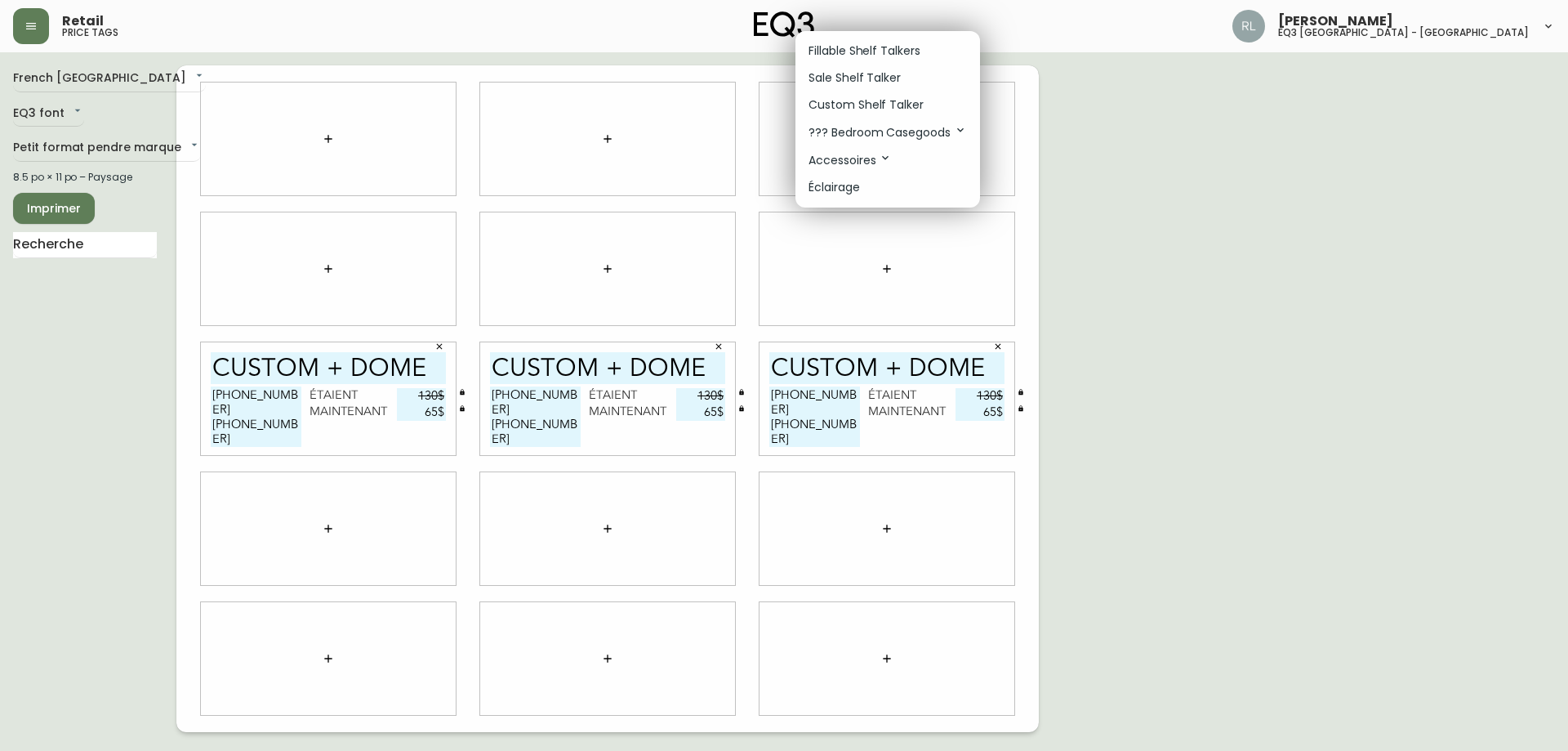
click at [839, 70] on p "Sale Shelf Talker" at bounding box center [855, 78] width 92 height 17
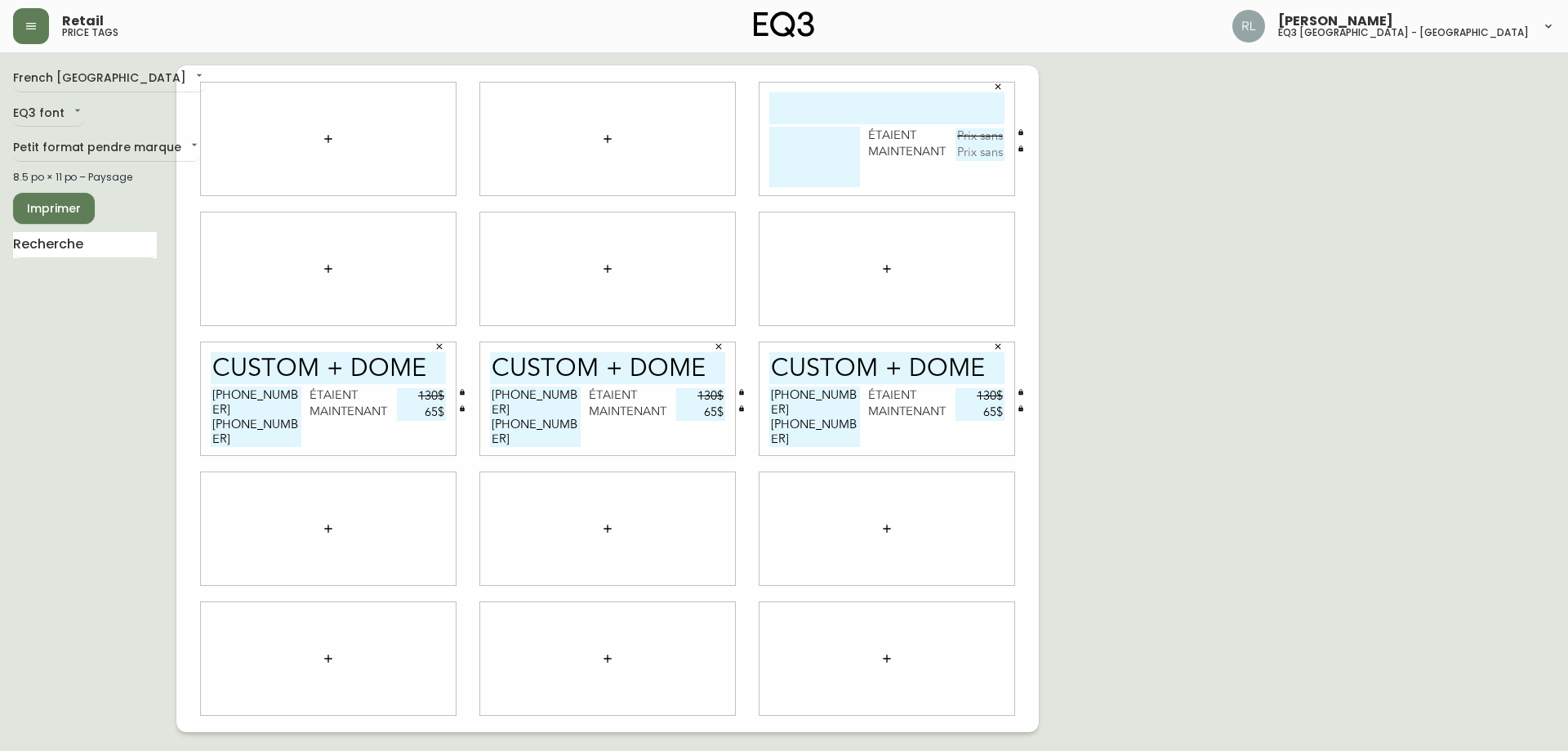
click at [834, 112] on input "text" at bounding box center [887, 108] width 235 height 32
paste input "CUSTOM + DOME"
type input "CUSTOM + DOME"
drag, startPoint x: 836, startPoint y: 409, endPoint x: 724, endPoint y: 381, distance: 115.4
click at [724, 381] on div "CUSTOM + DOME étaient maintenant CUSTOM + DOME [PHONE_NUMBER] [PHONE_NUMBER] ét…" at bounding box center [607, 399] width 862 height 667
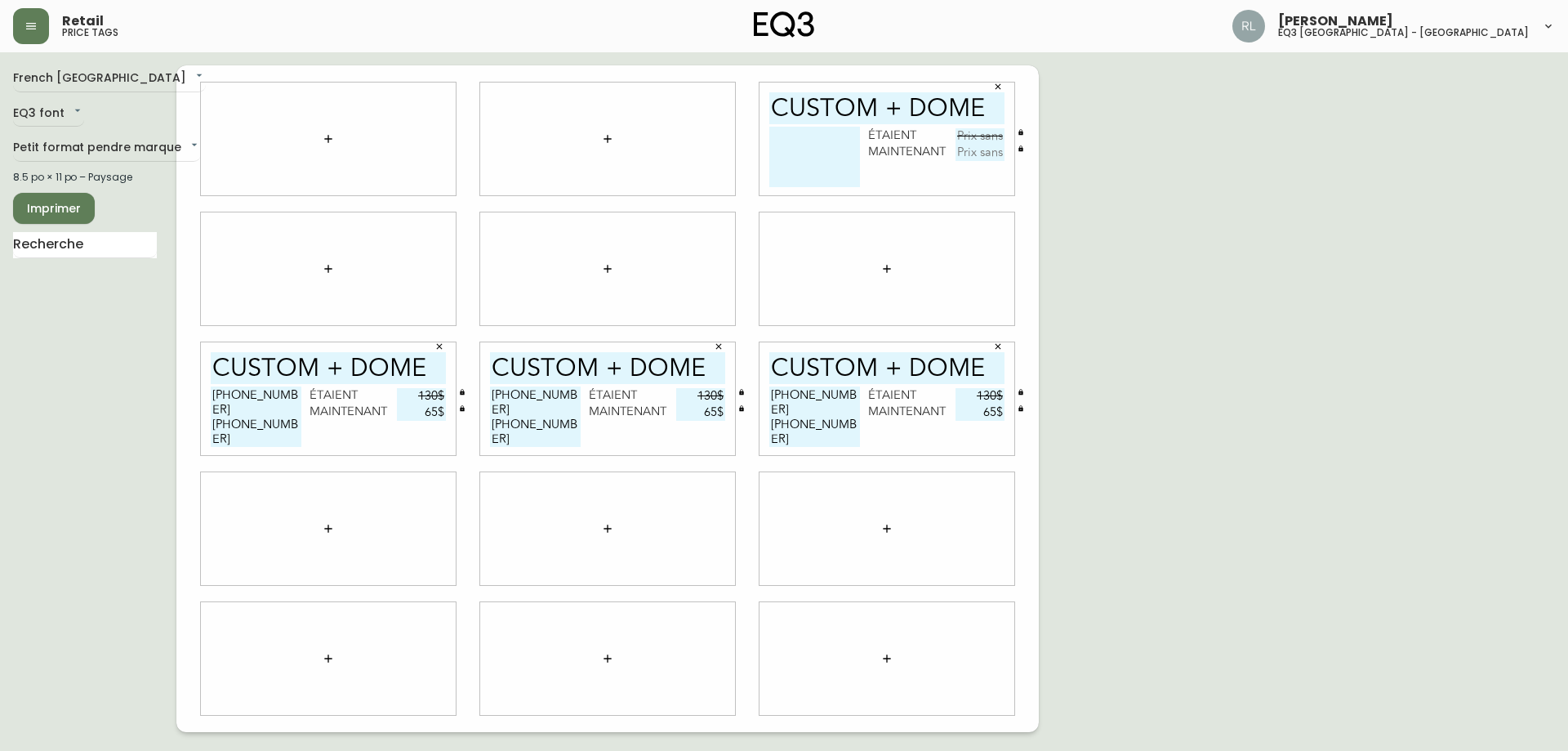
click at [804, 143] on textarea at bounding box center [815, 156] width 90 height 61
paste textarea "[PHONE_NUMBER] [PHONE_NUMBER]"
type textarea "[PHONE_NUMBER] [PHONE_NUMBER]"
click at [967, 136] on input "text" at bounding box center [979, 136] width 49 height 16
type input "130$"
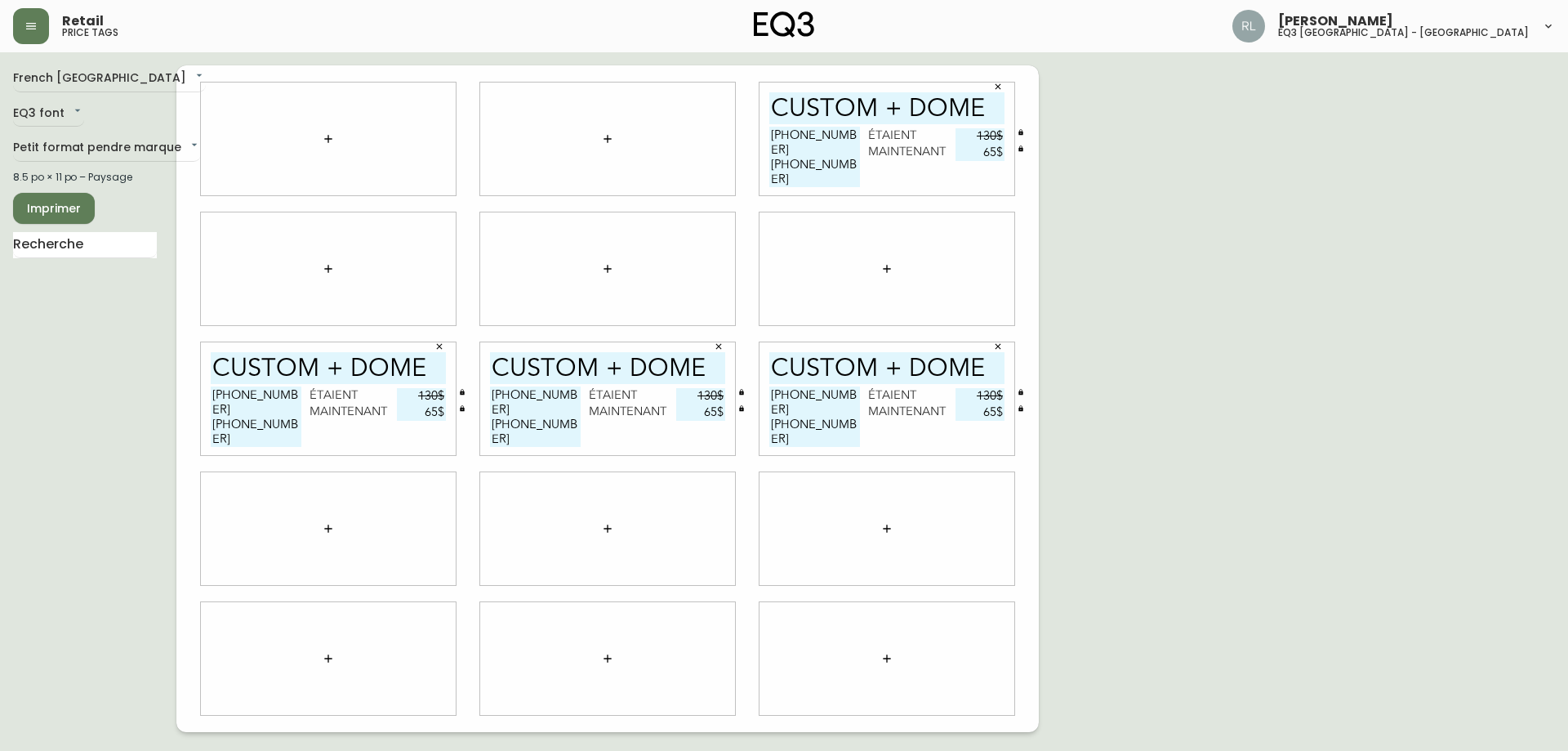
type input "65$"
drag, startPoint x: 998, startPoint y: 348, endPoint x: 797, endPoint y: 336, distance: 201.4
click at [998, 347] on icon "button" at bounding box center [997, 346] width 9 height 9
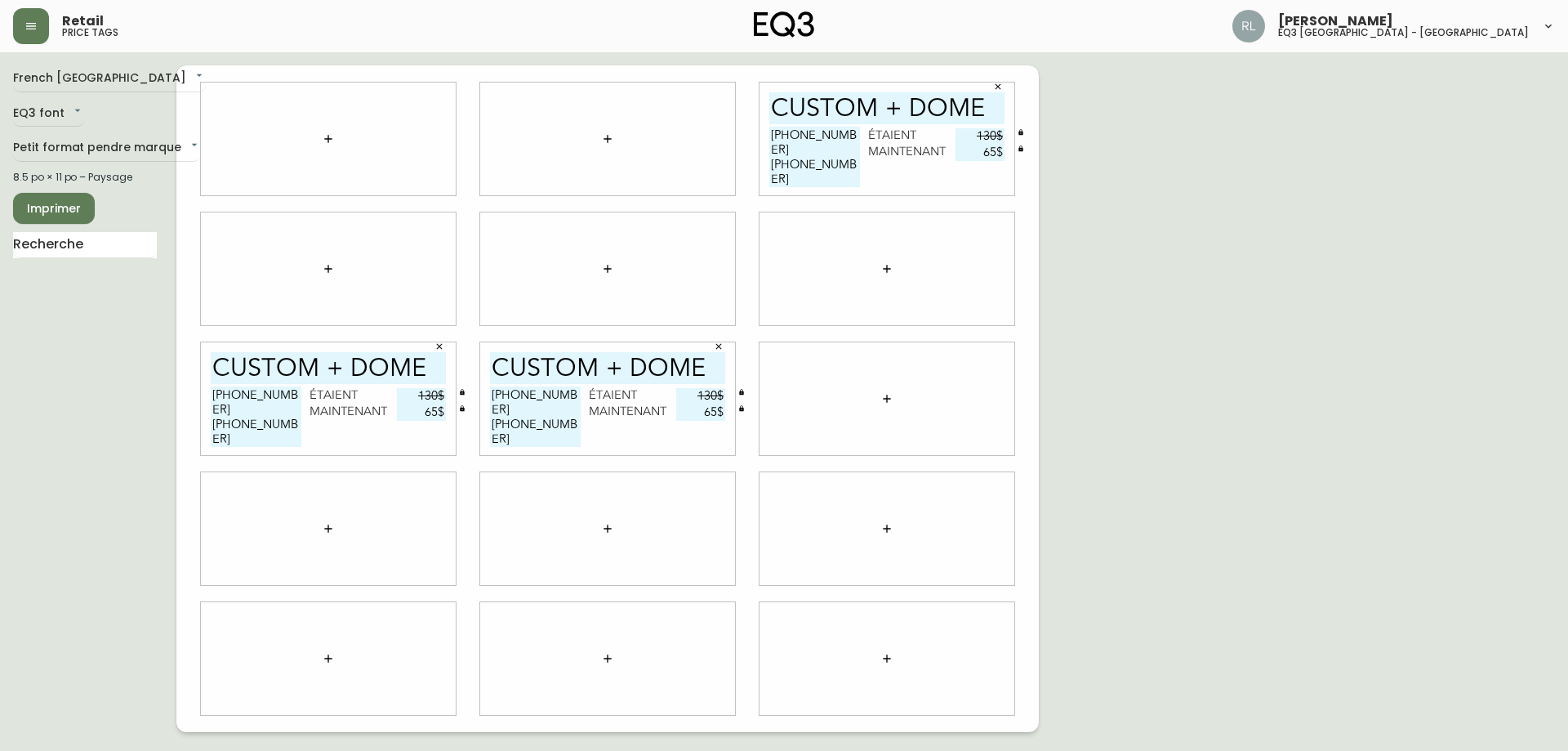
click at [717, 344] on icon "button" at bounding box center [718, 346] width 9 height 9
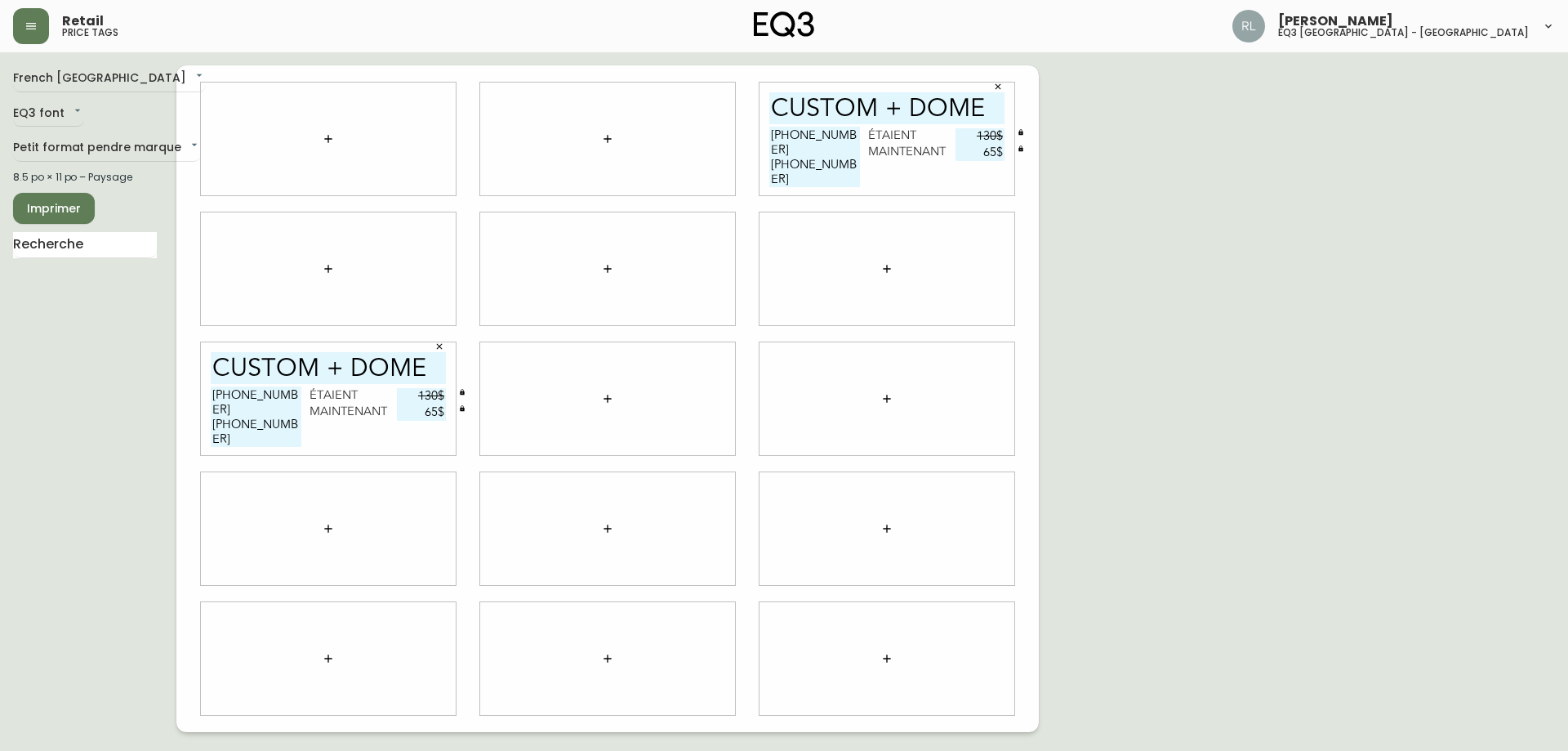
click at [454, 337] on div "CUSTOM + DOME [PHONE_NUMBER] [PHONE_NUMBER] étaient 130$ maintenant 65$" at bounding box center [328, 399] width 279 height 130
click at [438, 345] on icon "button" at bounding box center [439, 346] width 6 height 6
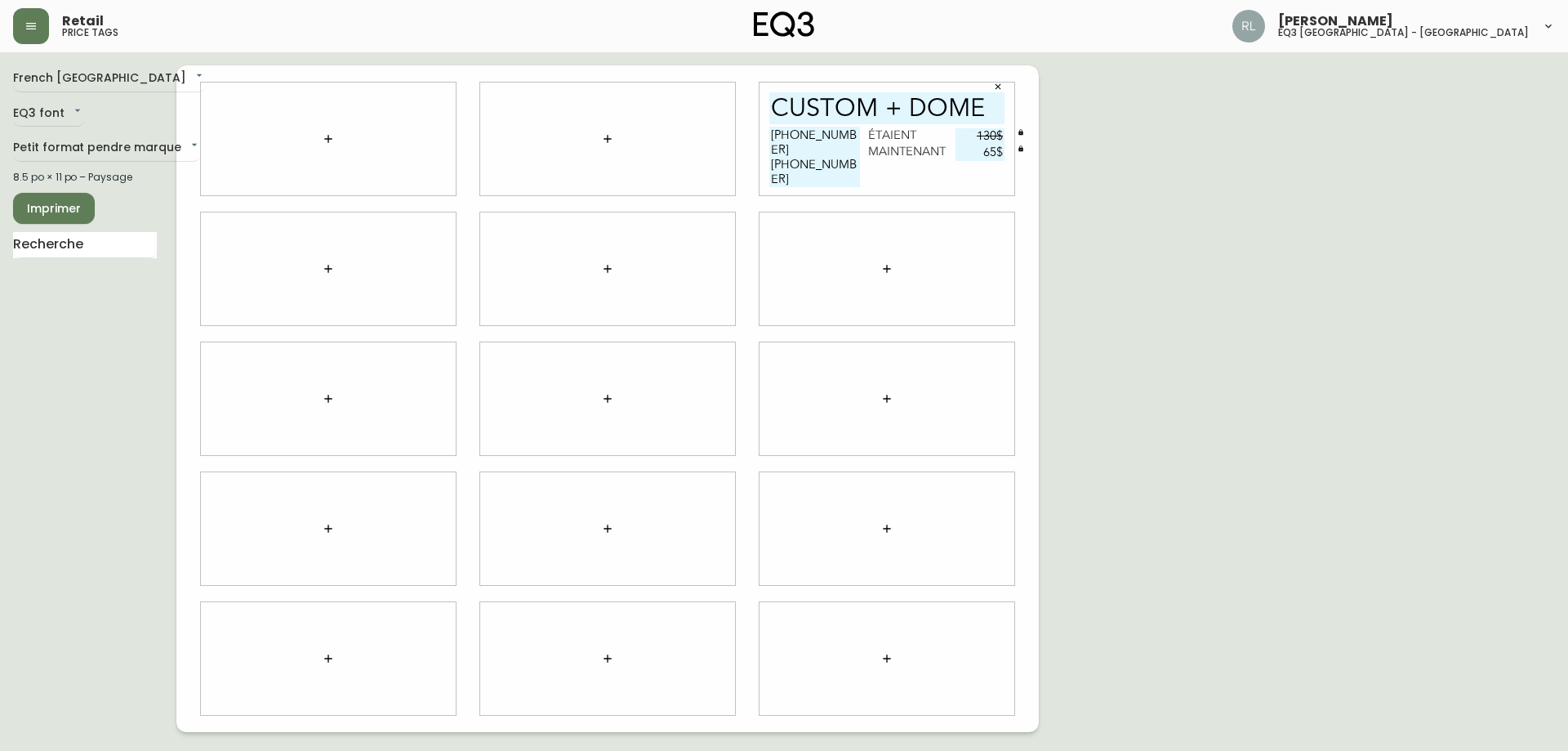
click at [67, 216] on span "Imprimer" at bounding box center [54, 209] width 55 height 20
click at [999, 86] on icon "button" at bounding box center [998, 87] width 6 height 6
